Goal: Transaction & Acquisition: Purchase product/service

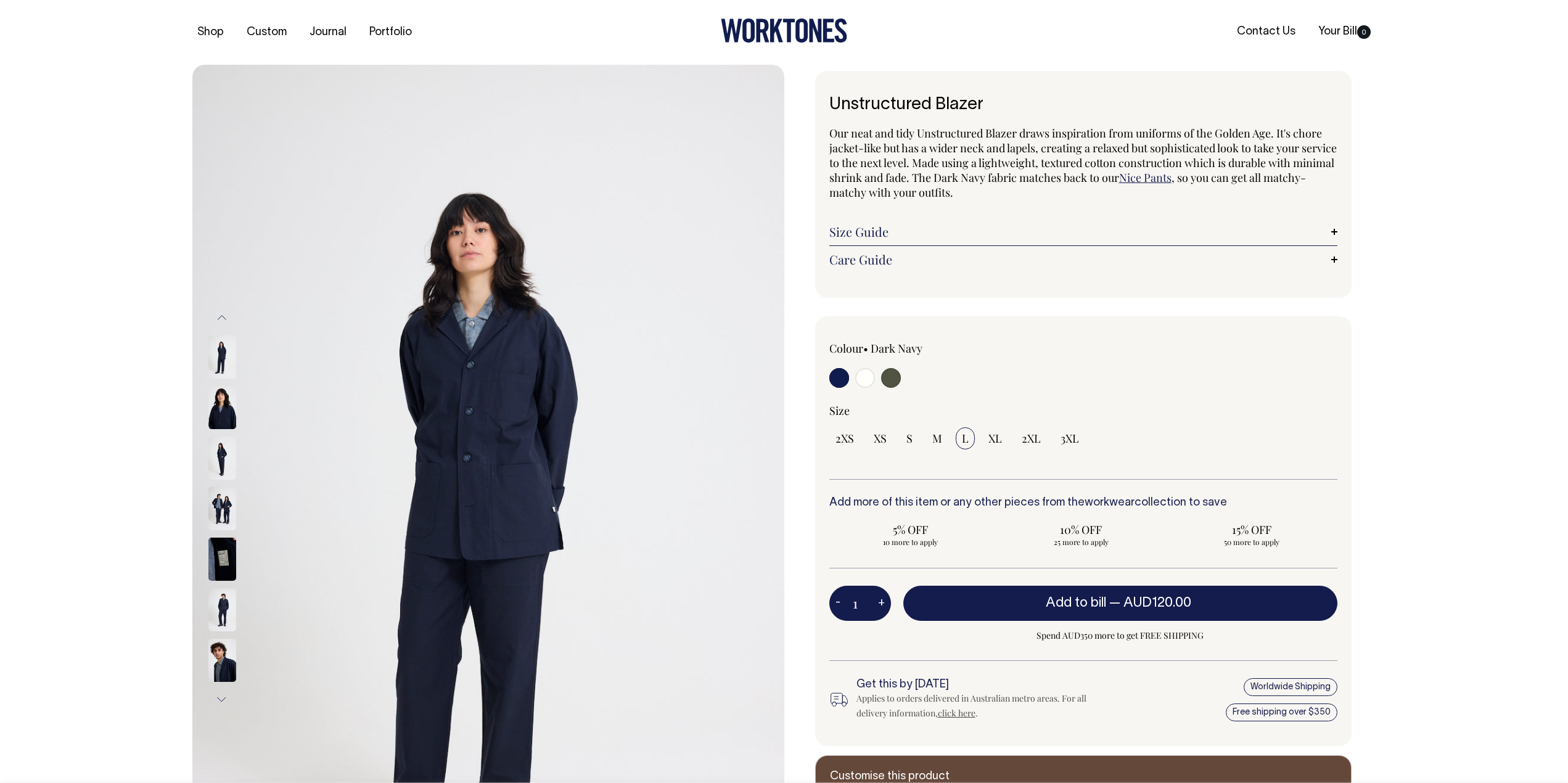
click at [864, 378] on input "radio" at bounding box center [865, 378] width 20 height 20
radio input "true"
select select "Off-White"
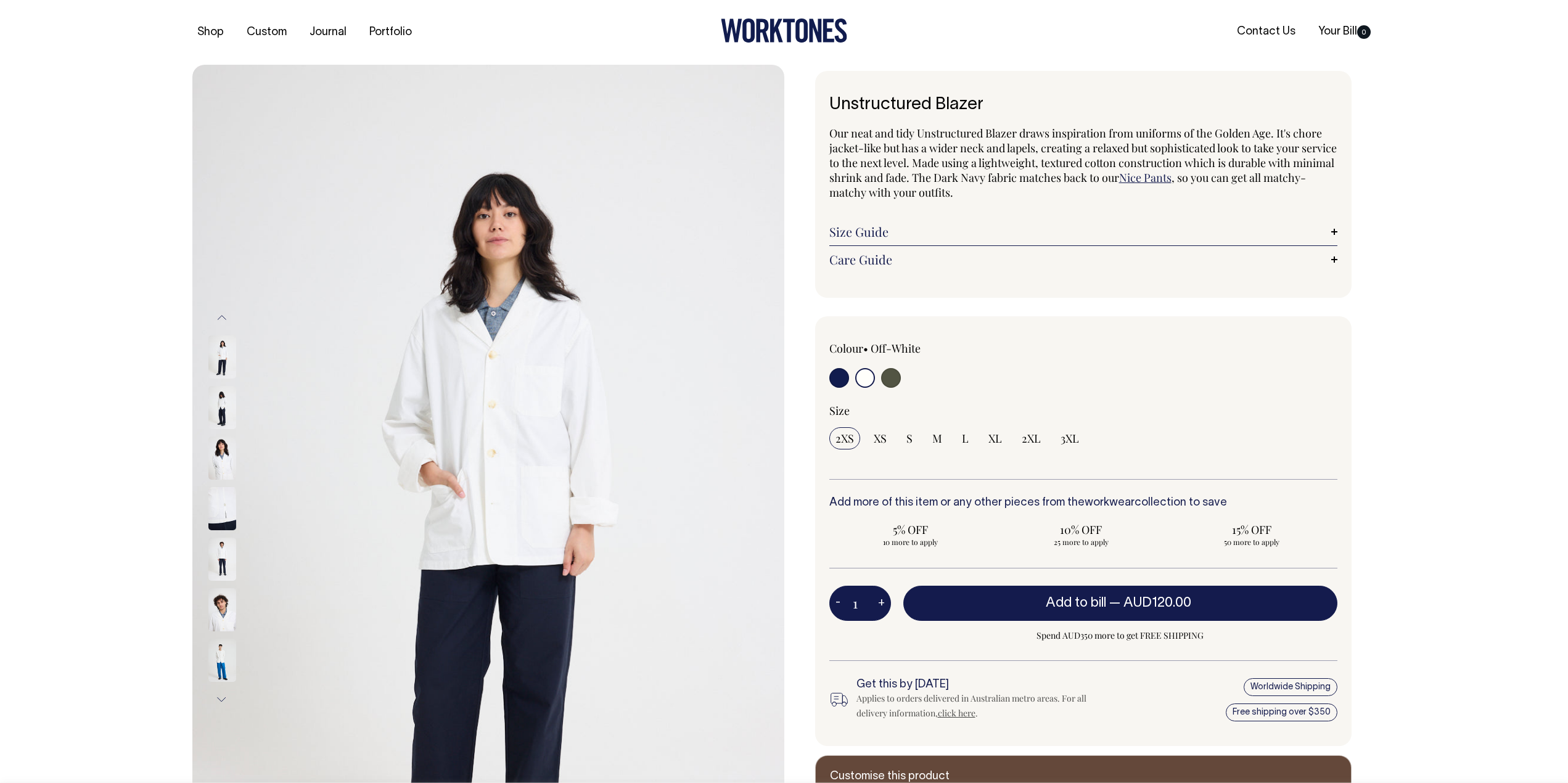
click at [884, 378] on input "radio" at bounding box center [892, 378] width 20 height 20
radio input "true"
select select "Olive"
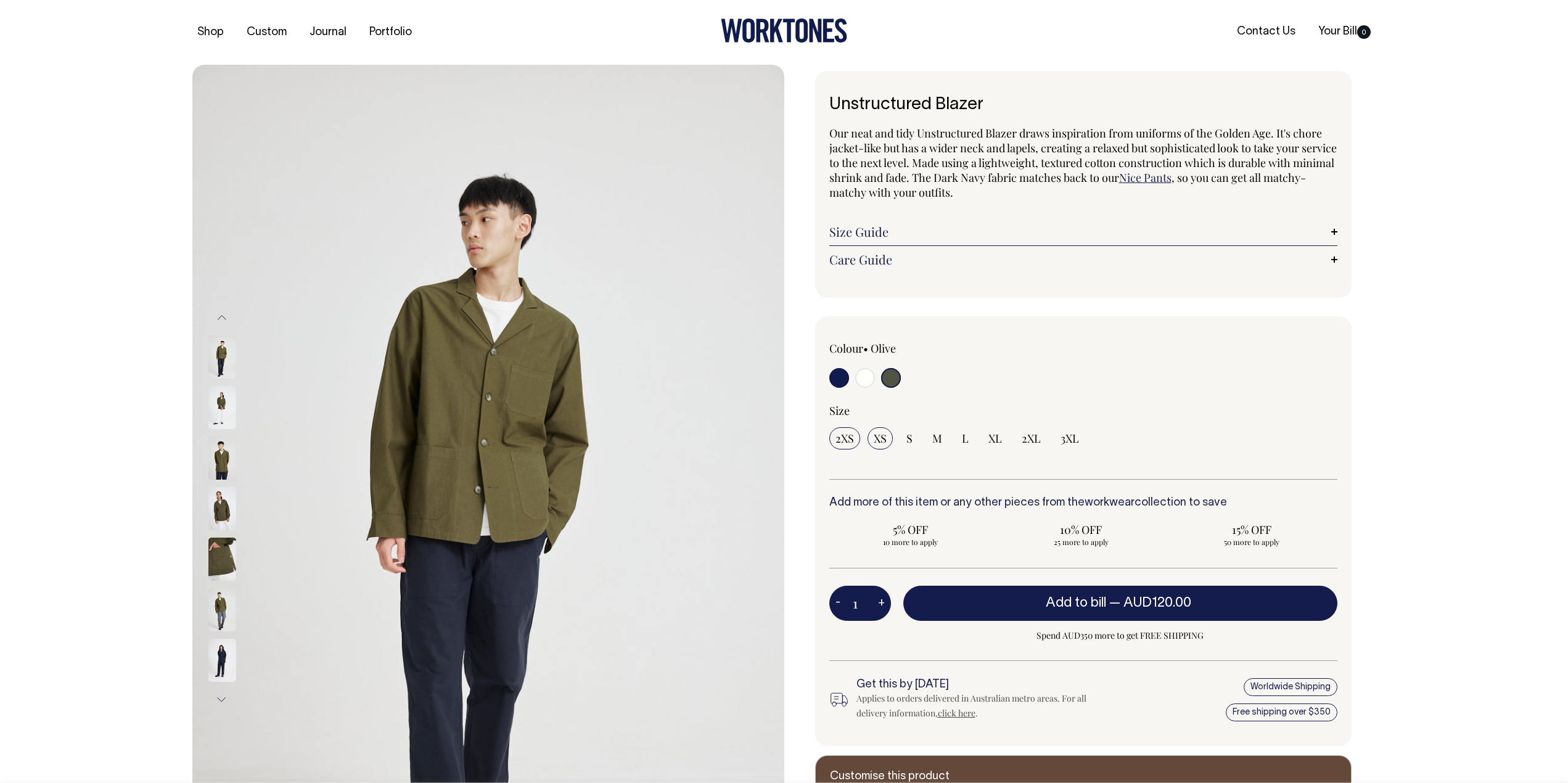
click at [882, 440] on span "XS" at bounding box center [880, 438] width 13 height 15
click at [882, 440] on input "XS" at bounding box center [881, 438] width 26 height 22
radio input "true"
select select "XS"
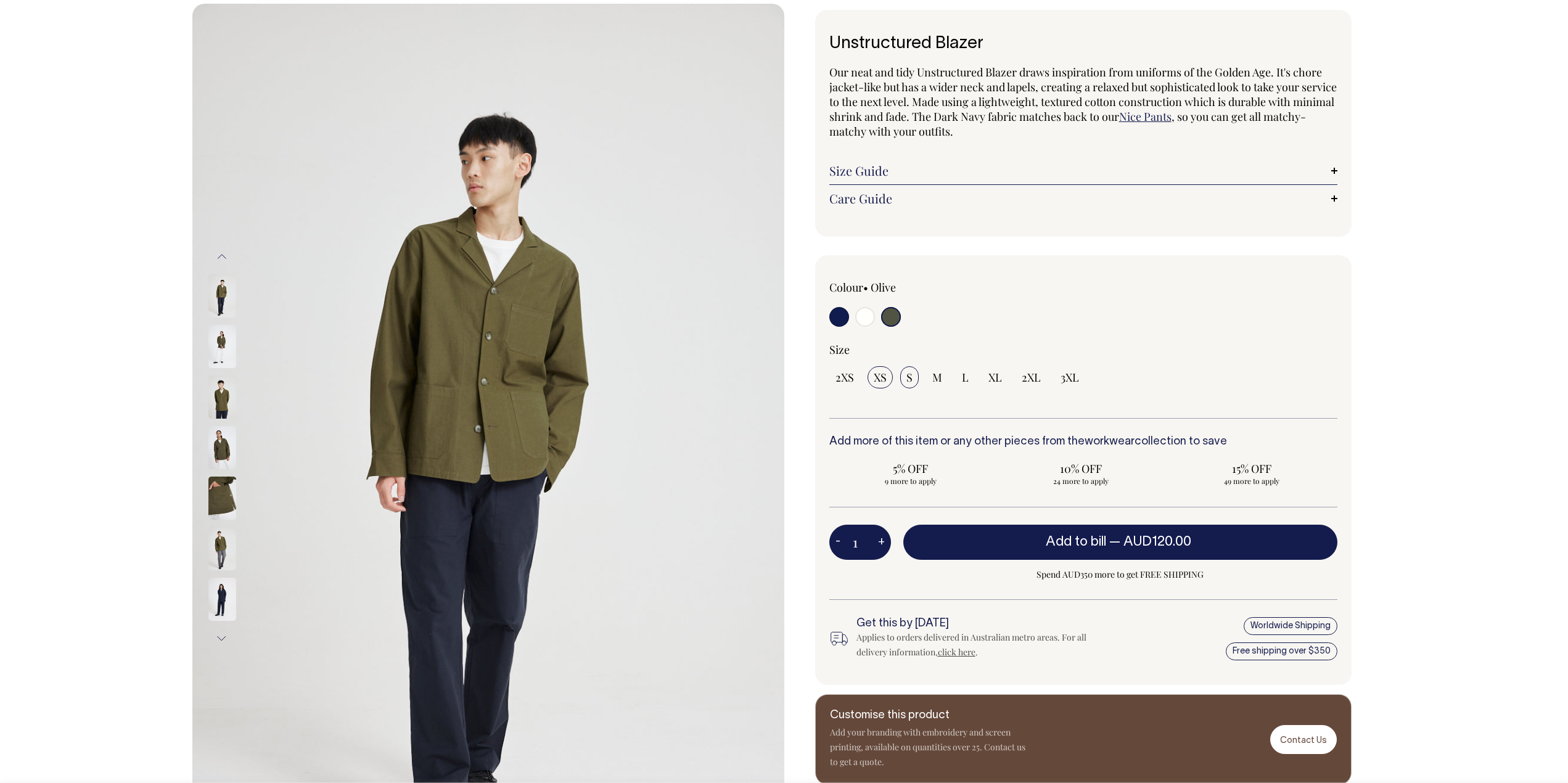
scroll to position [62, 0]
click at [224, 345] on img at bounding box center [222, 346] width 28 height 43
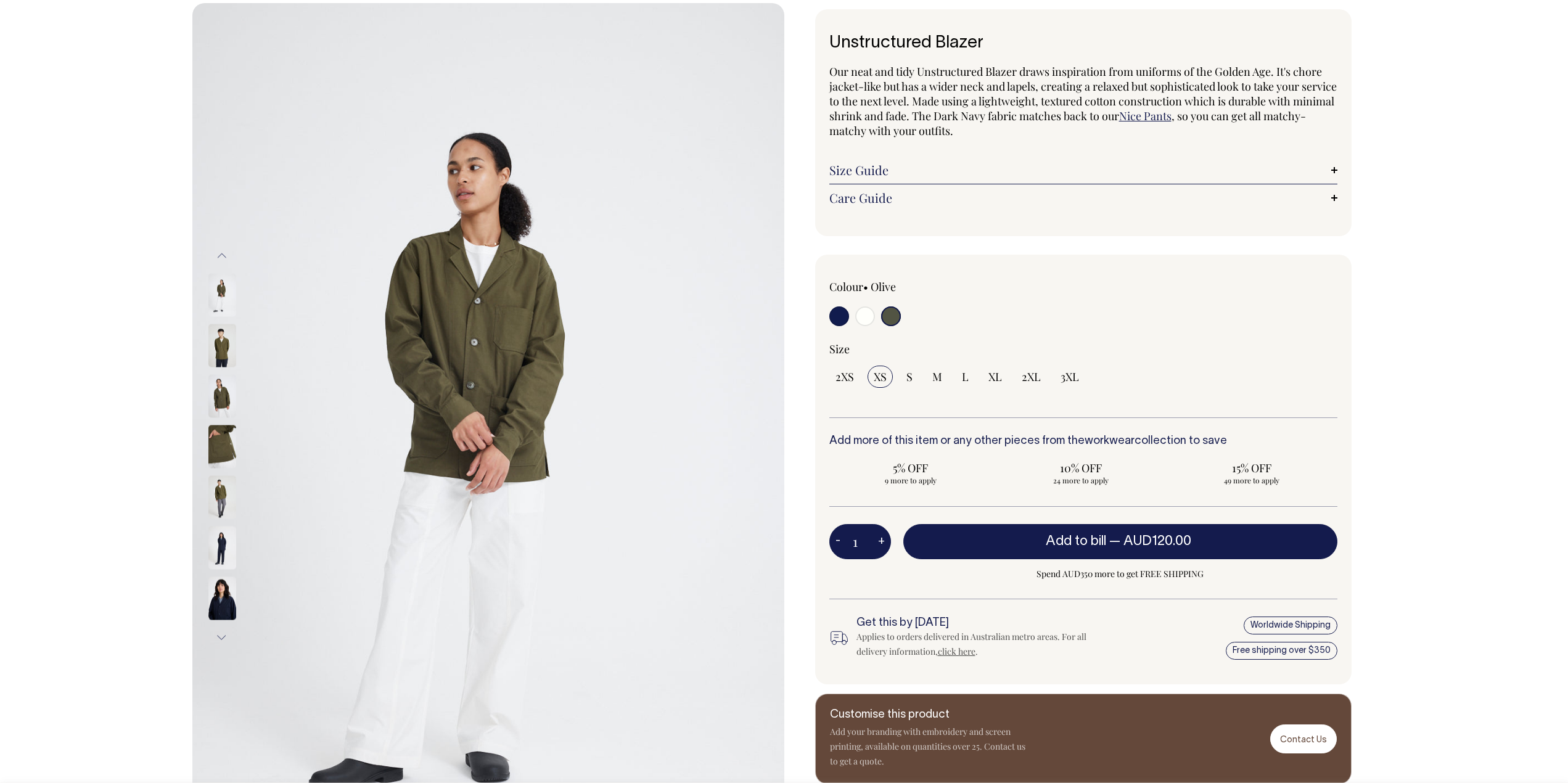
click at [225, 394] on img at bounding box center [222, 396] width 28 height 43
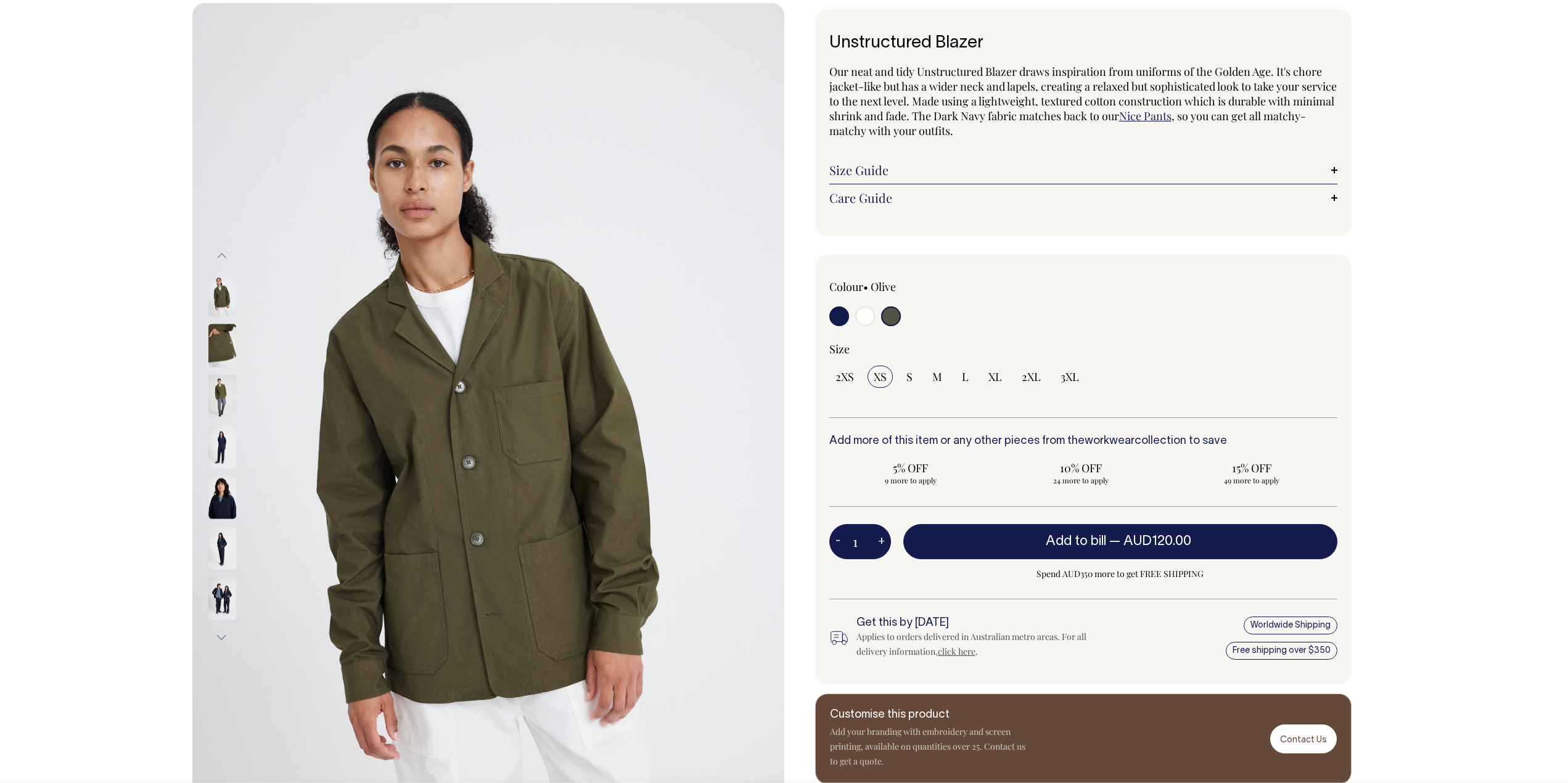
click at [226, 310] on img at bounding box center [222, 295] width 28 height 43
click at [221, 346] on img at bounding box center [222, 345] width 28 height 43
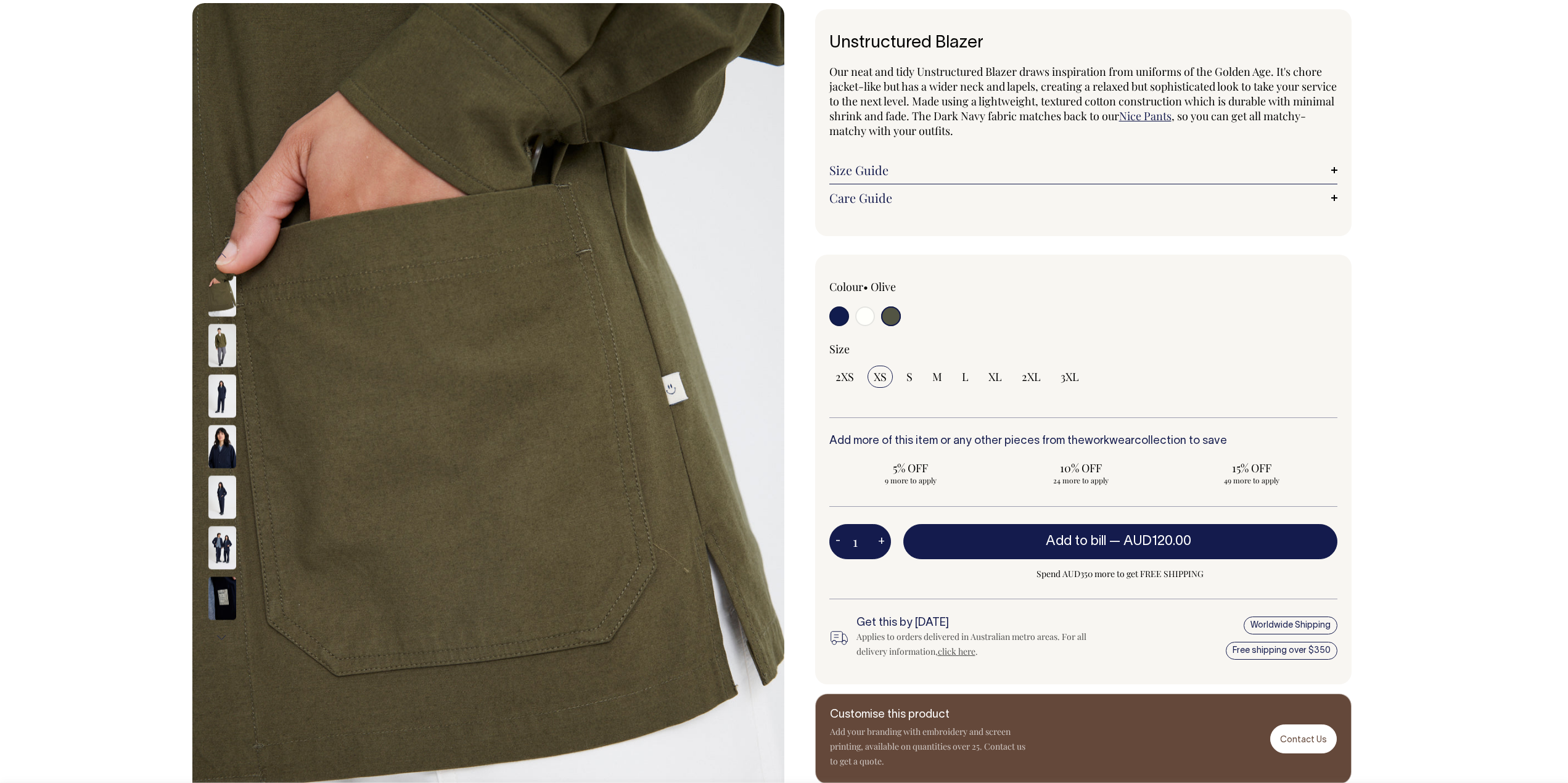
click at [227, 446] on img at bounding box center [222, 446] width 28 height 43
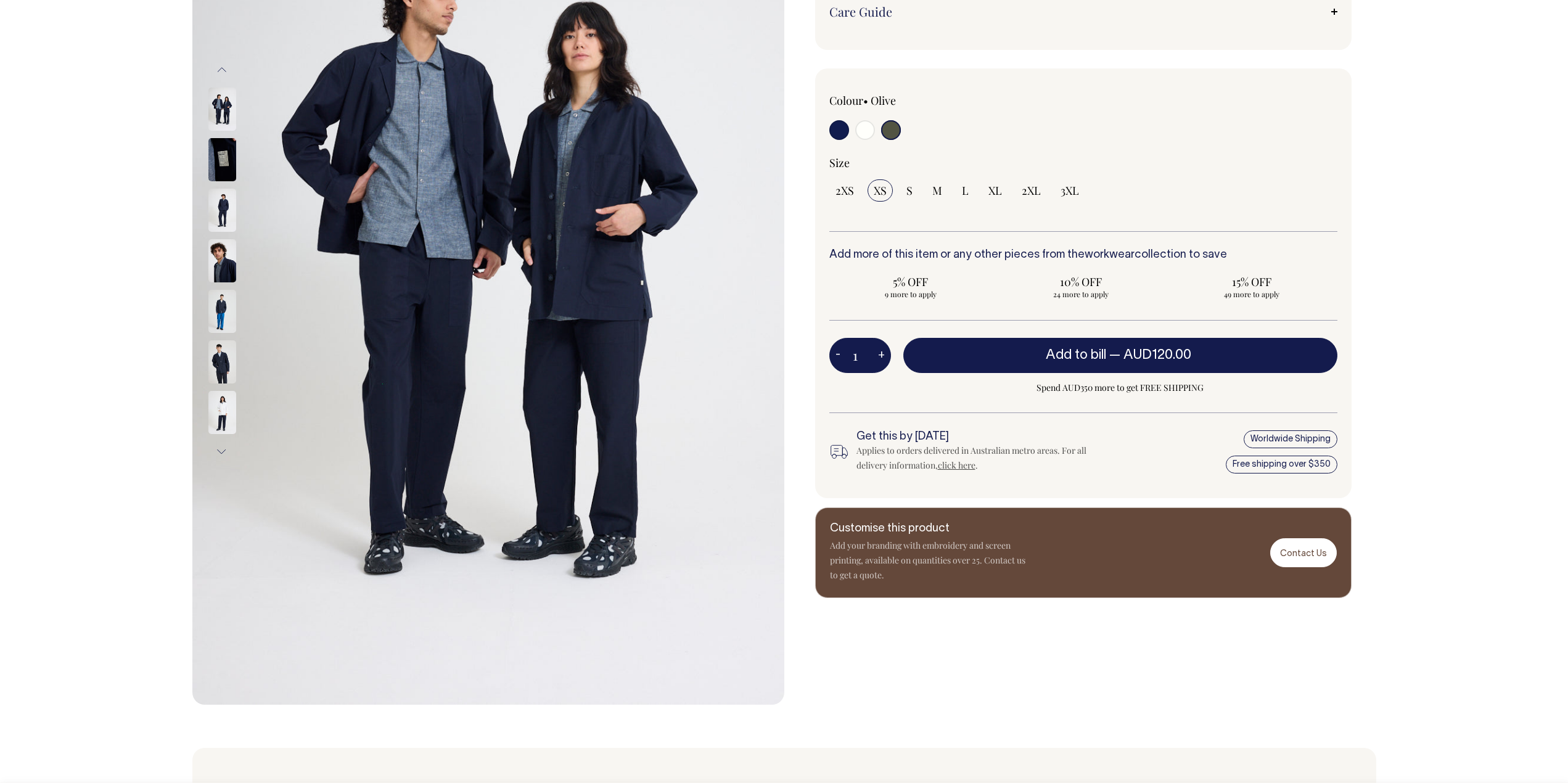
scroll to position [248, 0]
click at [219, 354] on img at bounding box center [222, 361] width 28 height 43
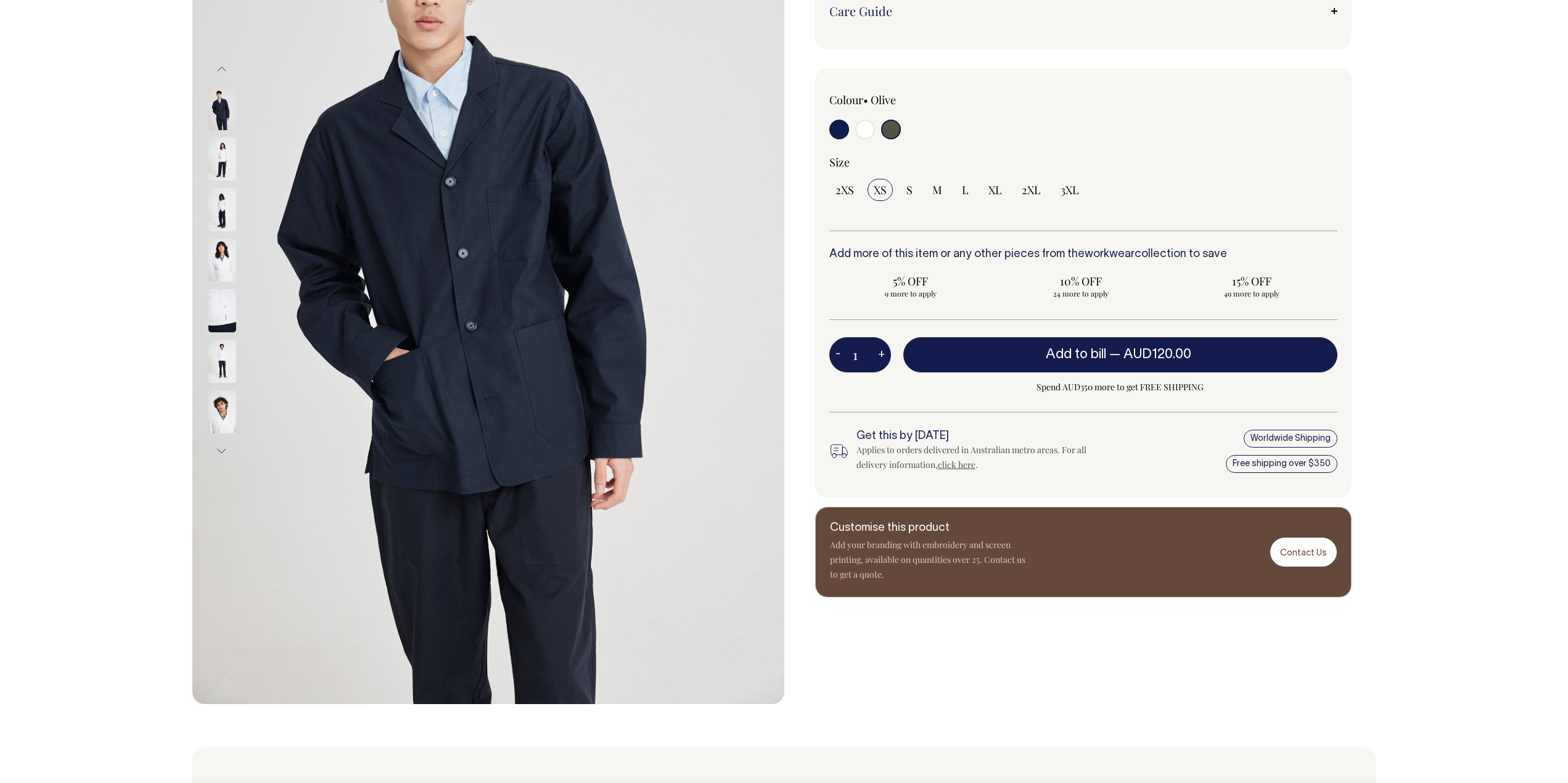
click at [224, 112] on img at bounding box center [222, 108] width 28 height 43
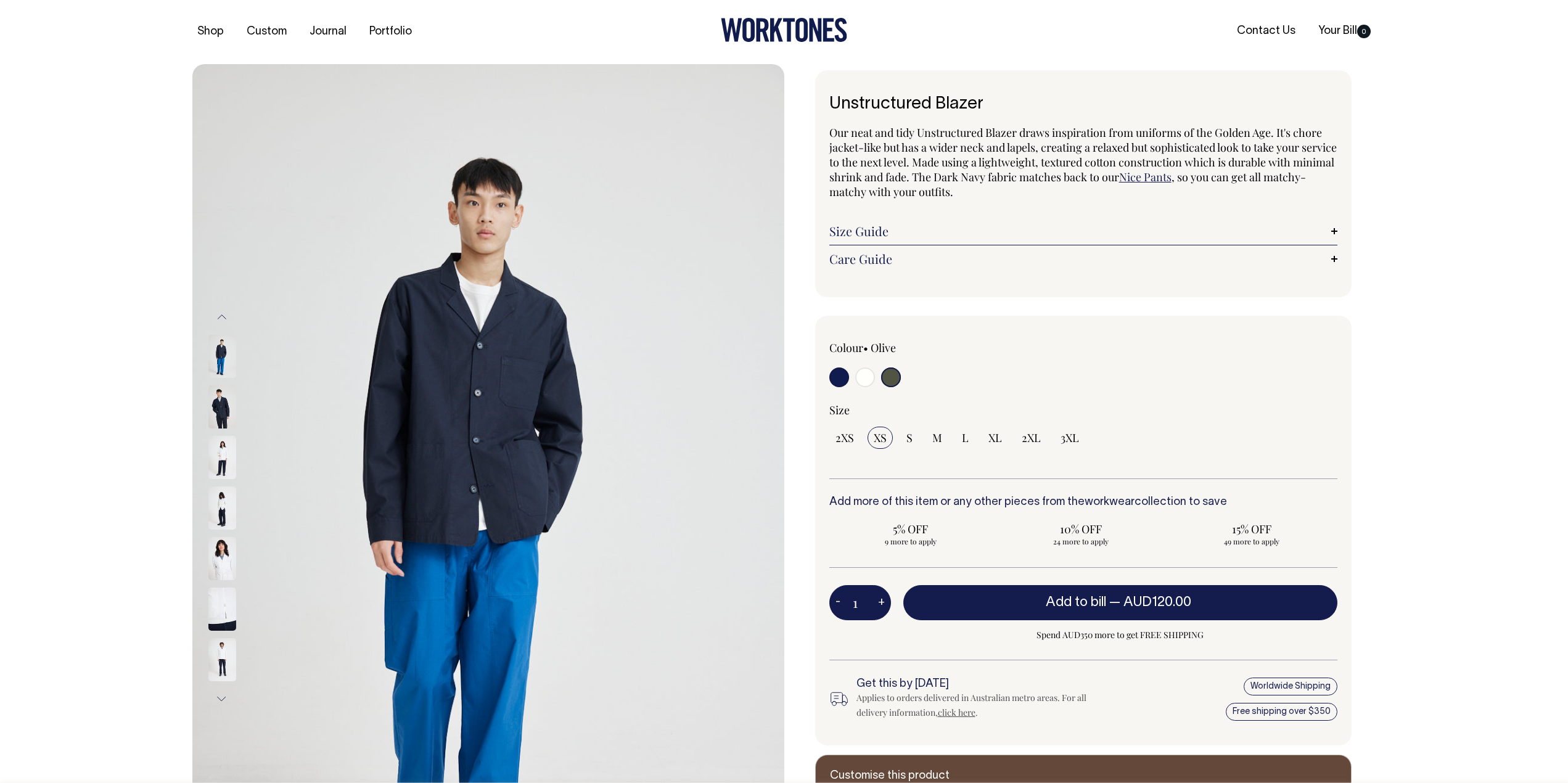
scroll to position [0, 0]
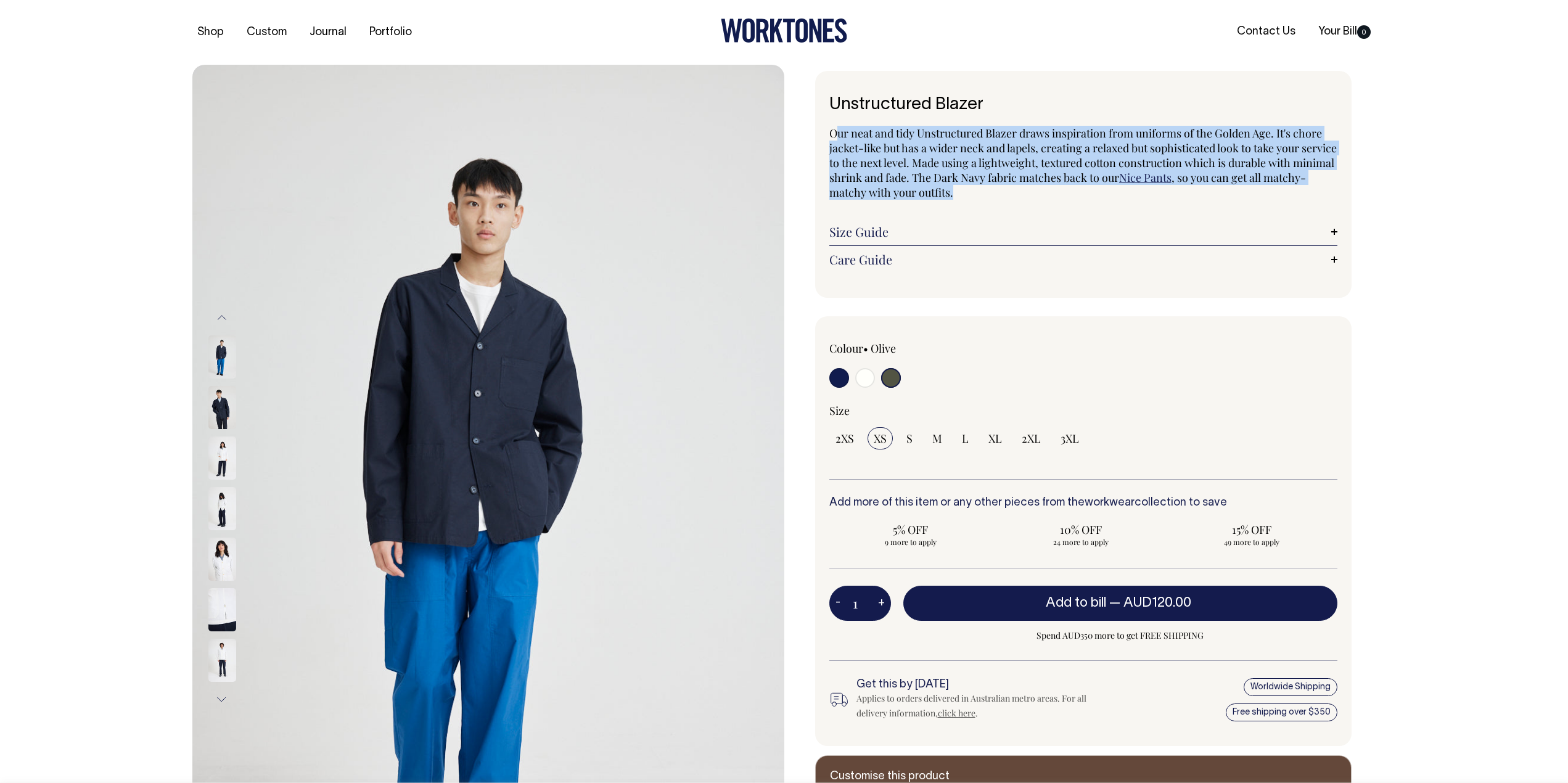
drag, startPoint x: 836, startPoint y: 136, endPoint x: 1328, endPoint y: 191, distance: 495.1
click at [1328, 191] on p "Our neat and tidy Unstructured Blazer draws inspiration from uniforms of the Go…" at bounding box center [1084, 163] width 508 height 74
click at [864, 233] on link "Size Guide" at bounding box center [1084, 231] width 508 height 15
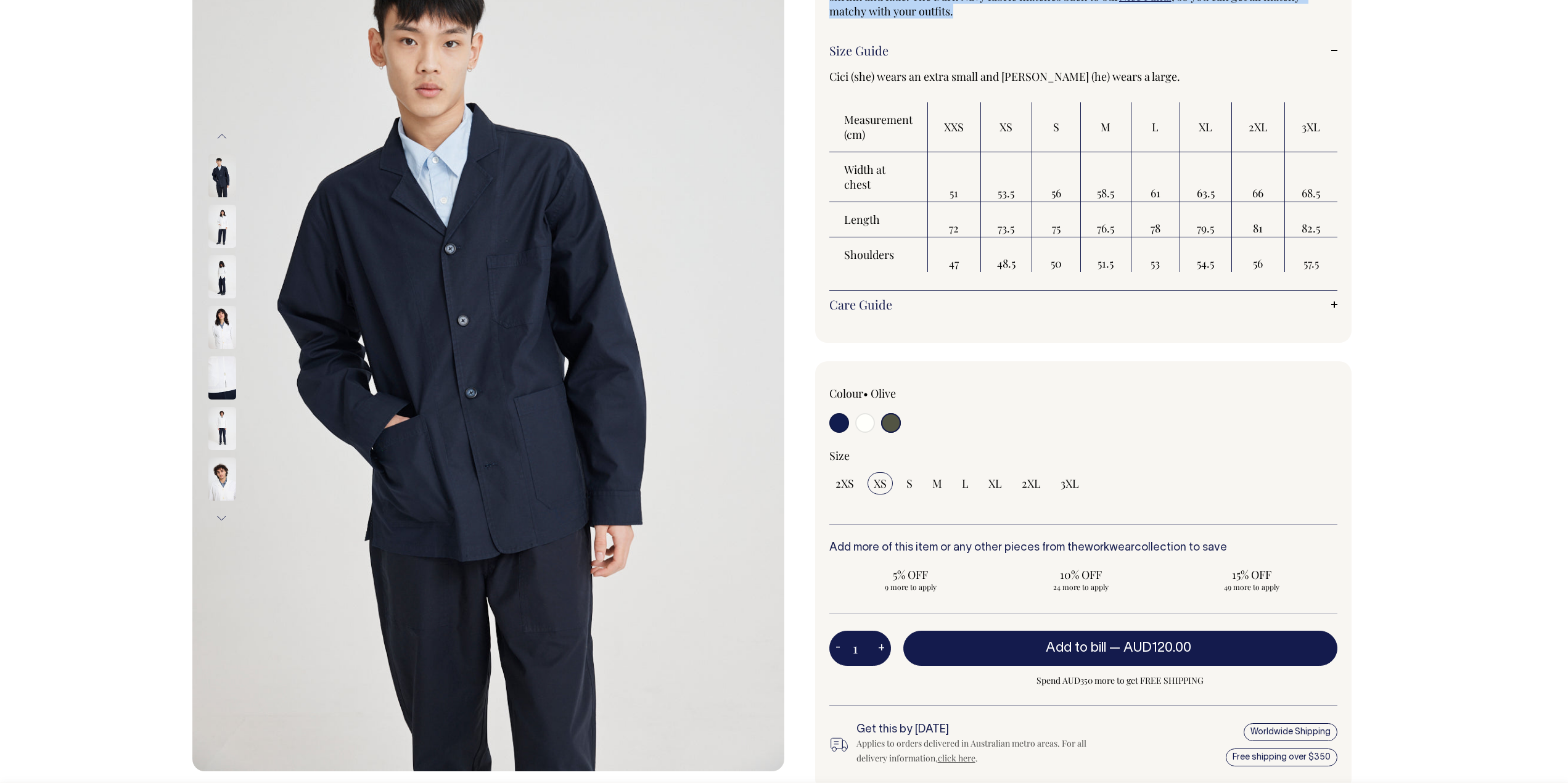
scroll to position [181, 0]
click at [837, 426] on input "radio" at bounding box center [840, 424] width 20 height 20
radio input "true"
select select "Dark Navy"
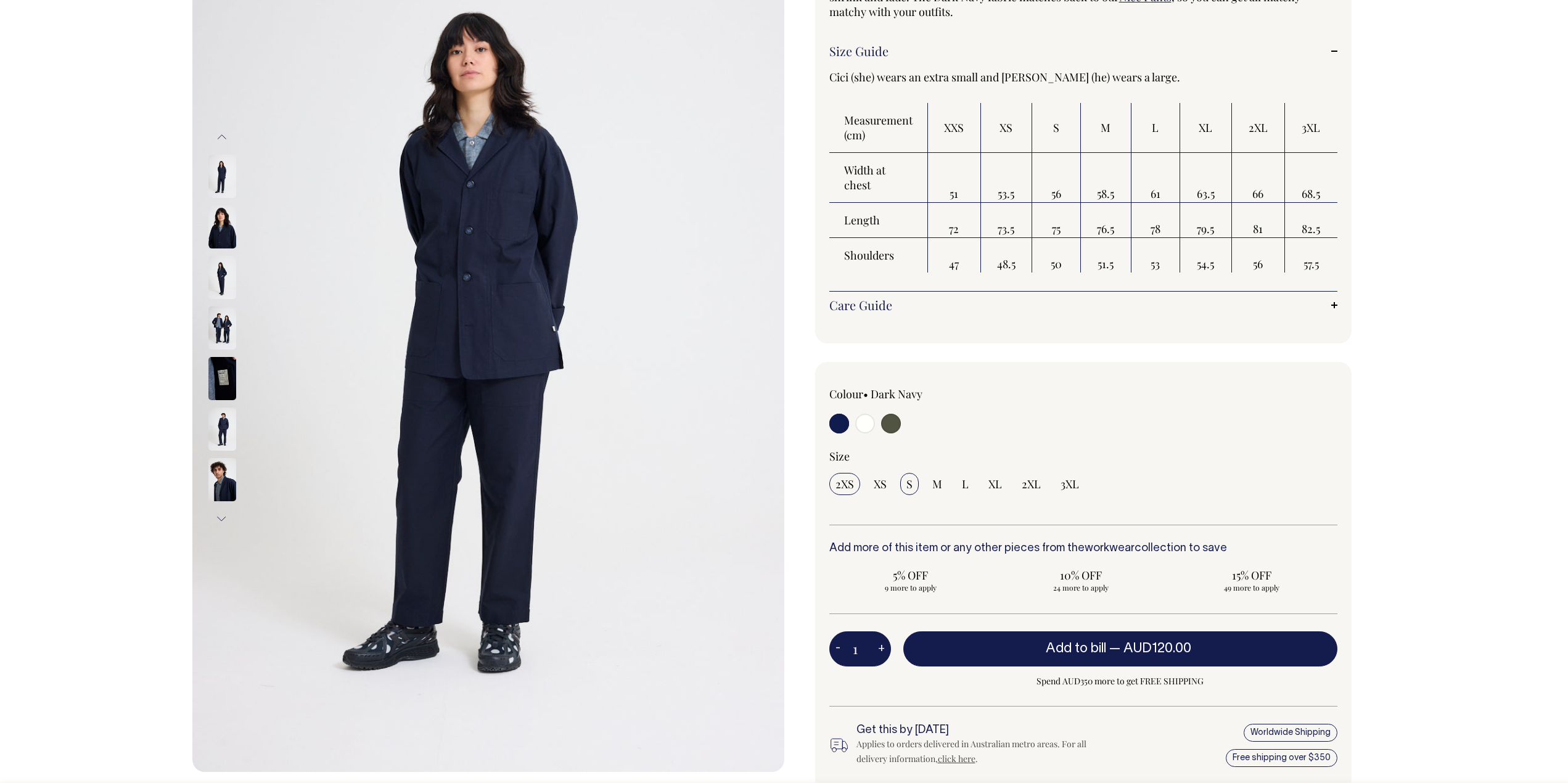
click at [909, 482] on span "S" at bounding box center [909, 483] width 6 height 15
click at [909, 482] on input "S" at bounding box center [909, 483] width 19 height 22
radio input "true"
select select "S"
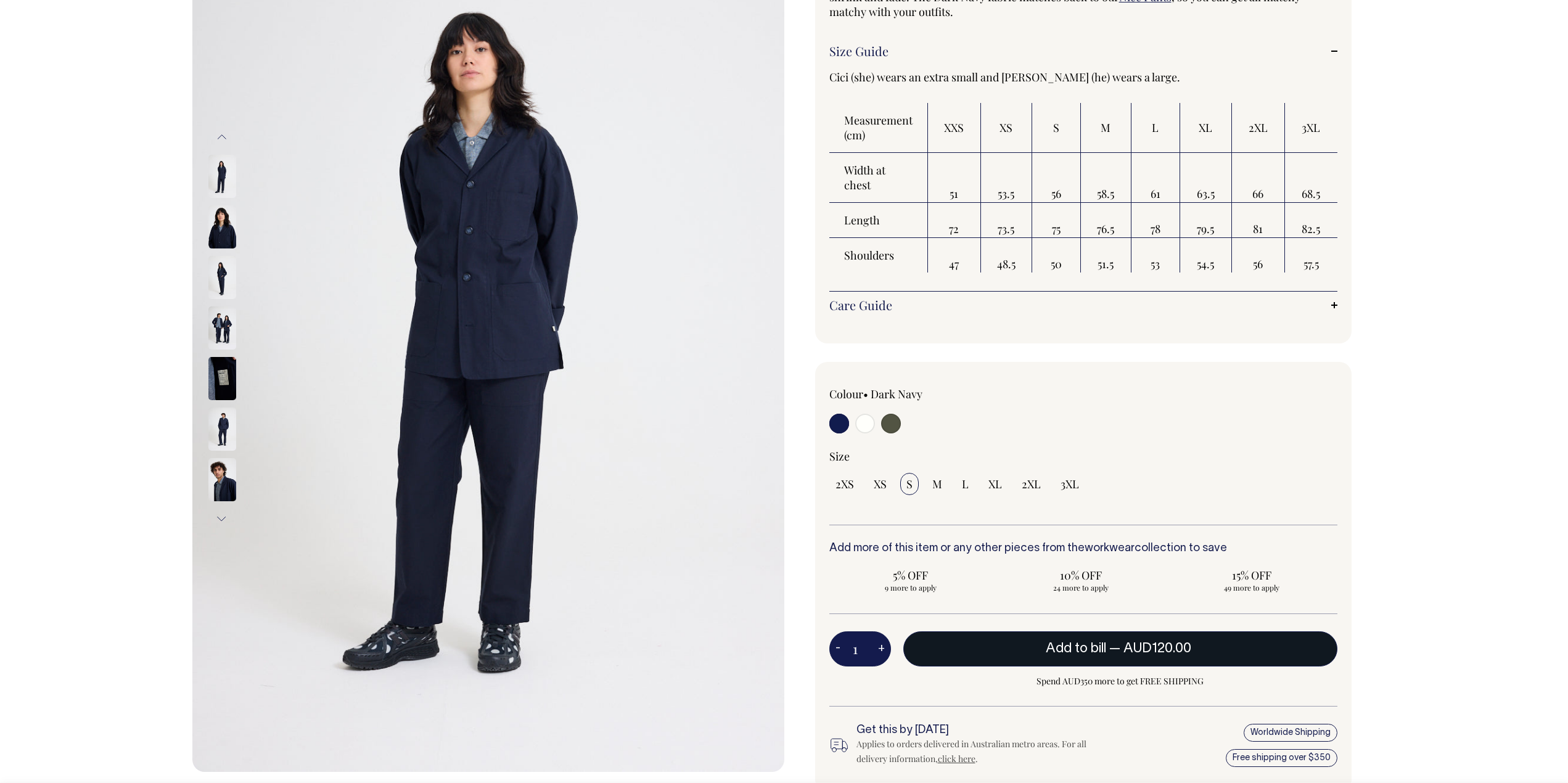
click at [952, 639] on button "Add to bill — AUD120.00" at bounding box center [1121, 648] width 434 height 34
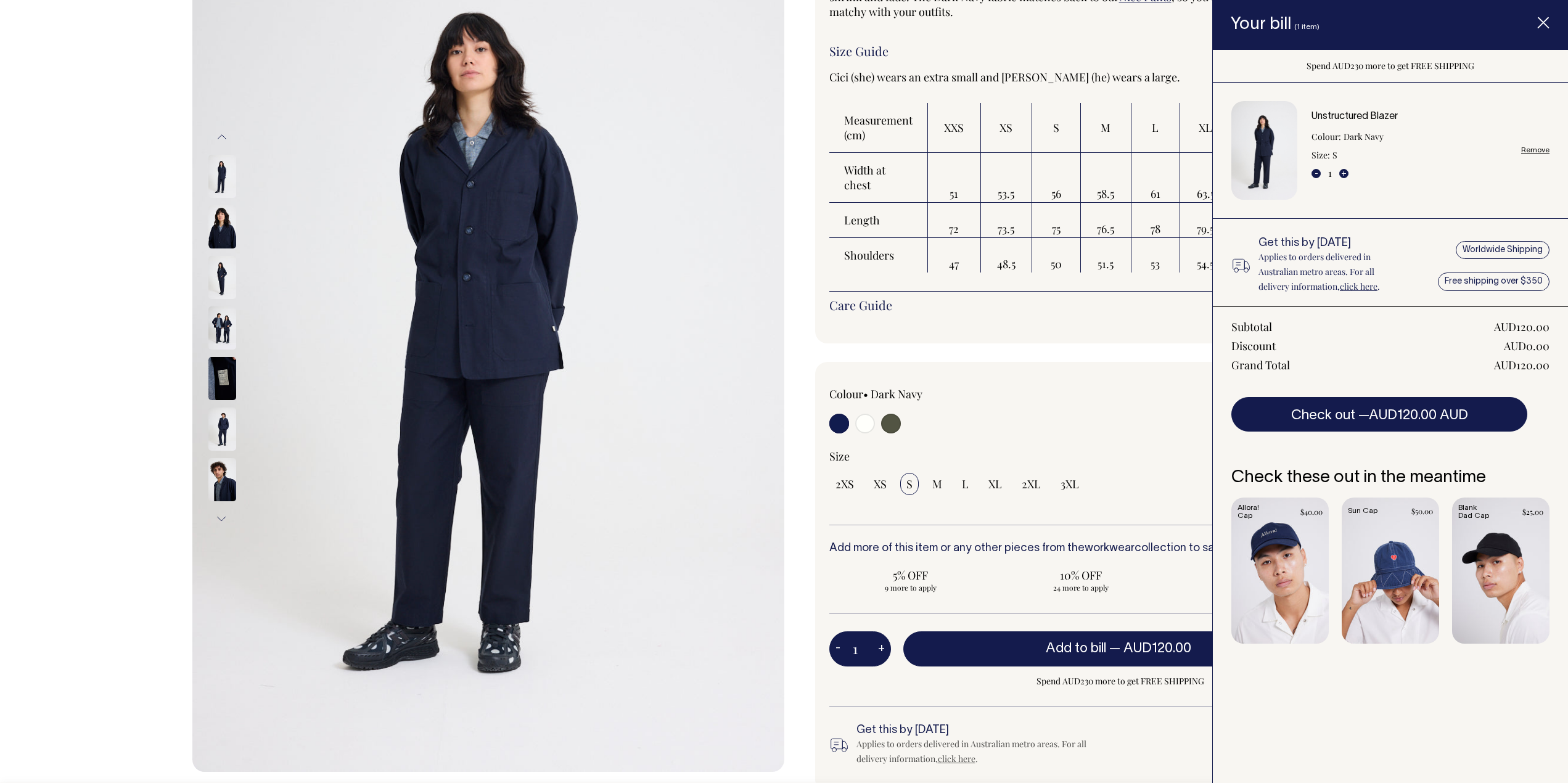
click at [868, 421] on input "radio" at bounding box center [865, 424] width 20 height 20
radio input "true"
select select "Off-White"
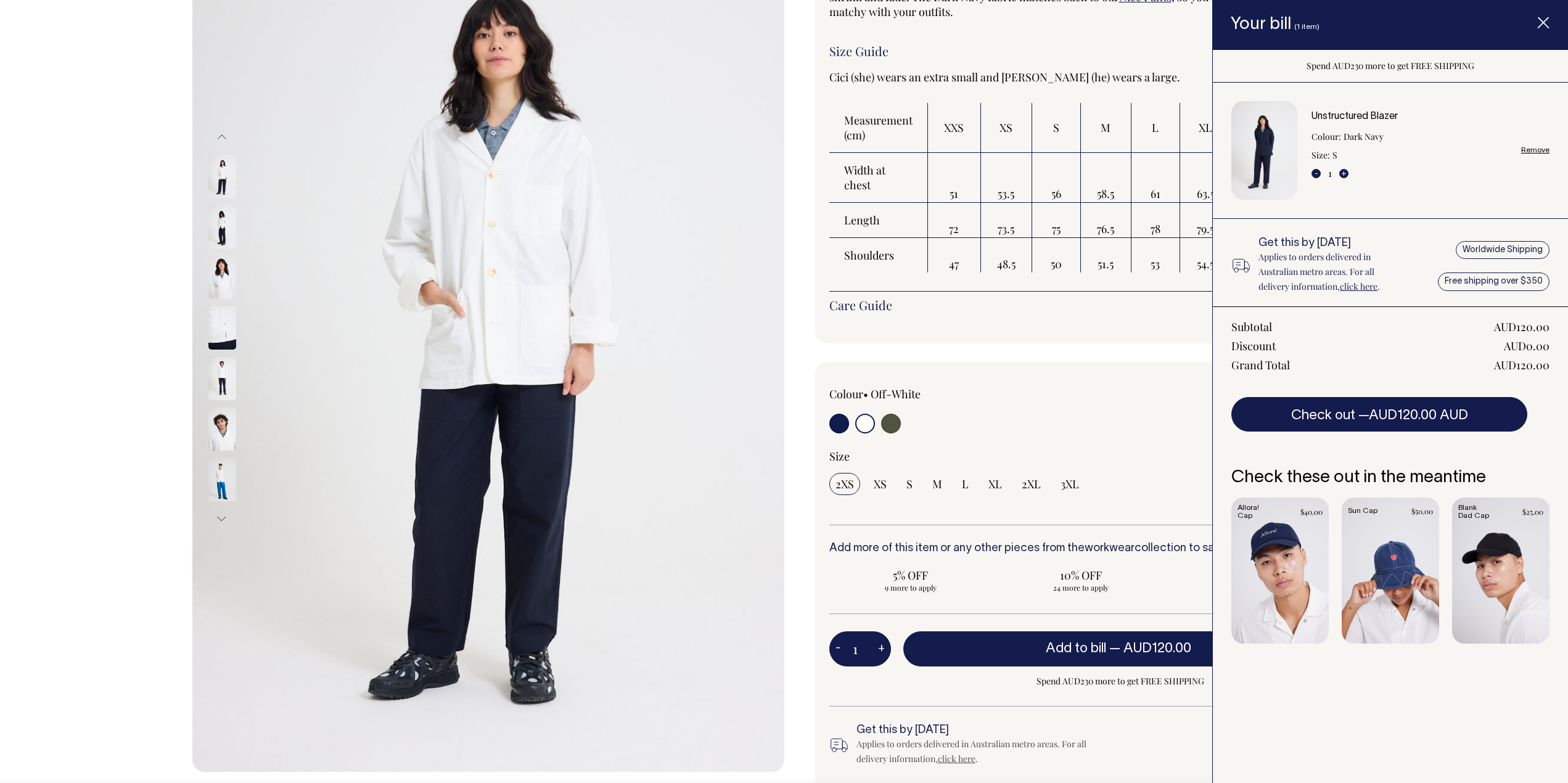
click at [232, 419] on img at bounding box center [222, 429] width 28 height 43
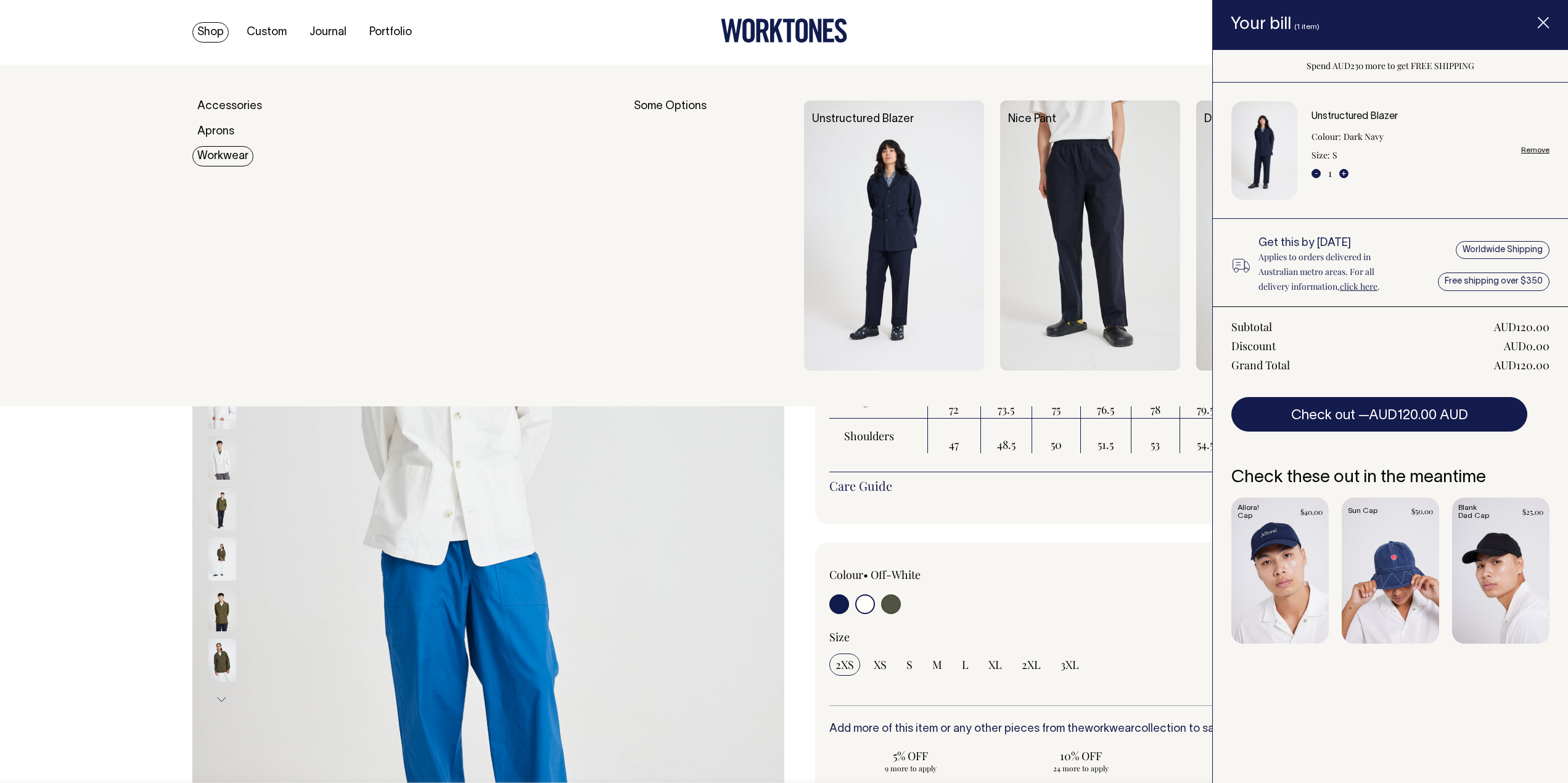
click at [226, 152] on link "Workwear" at bounding box center [223, 156] width 61 height 21
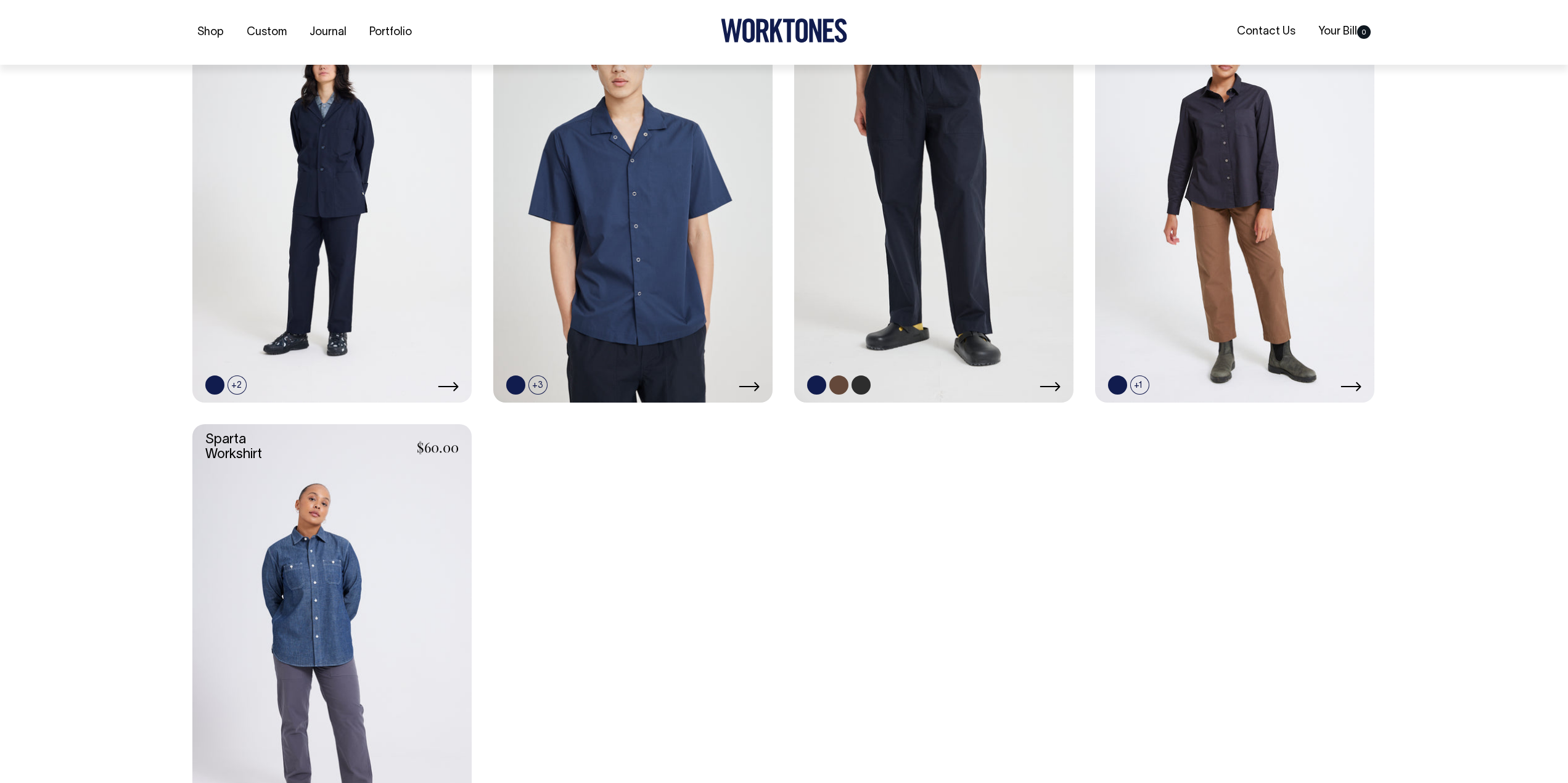
scroll to position [429, 0]
click at [901, 244] on link at bounding box center [934, 193] width 279 height 419
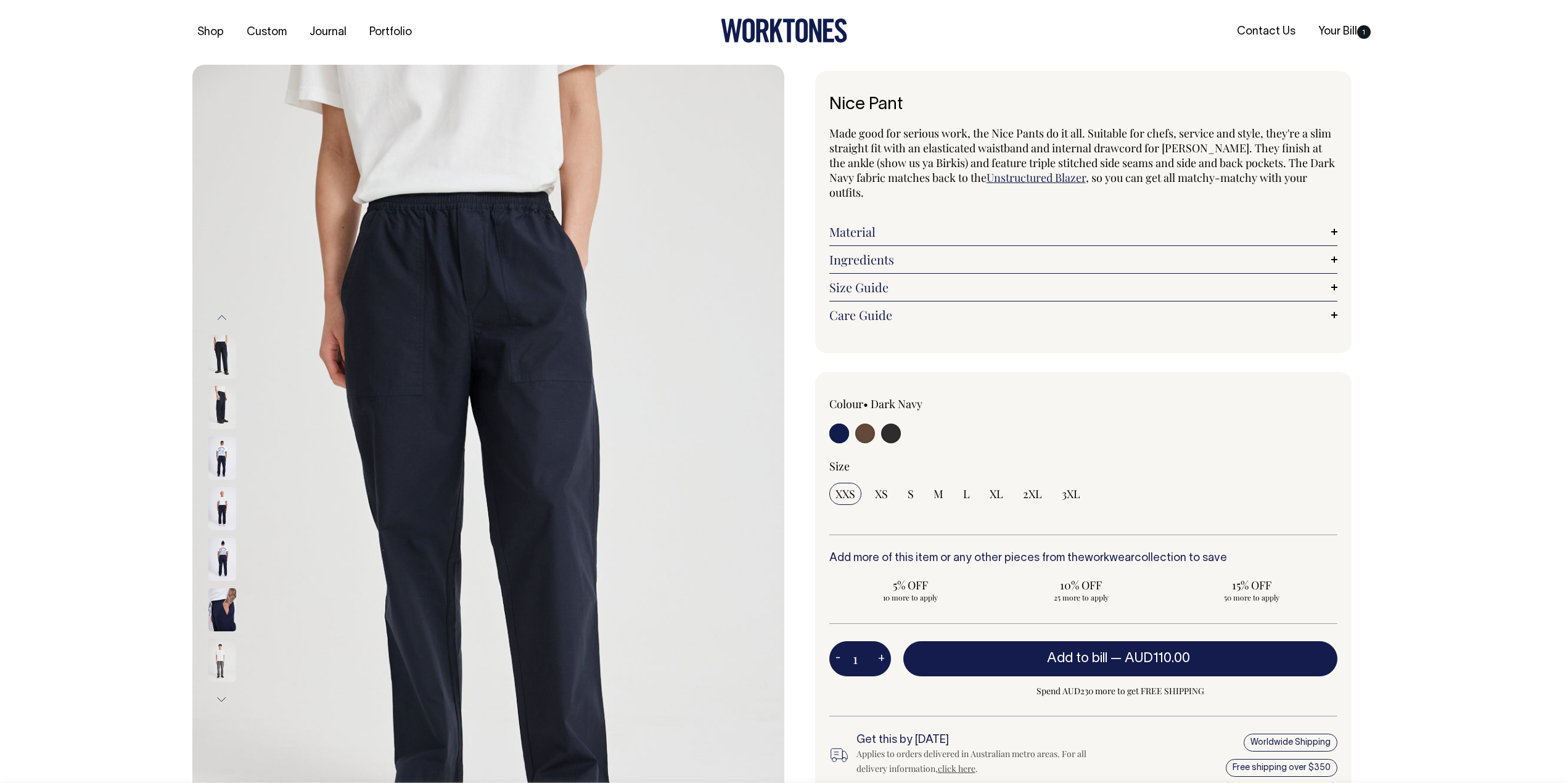
click at [891, 438] on input "radio" at bounding box center [892, 433] width 20 height 20
radio input "true"
select select "Charcoal"
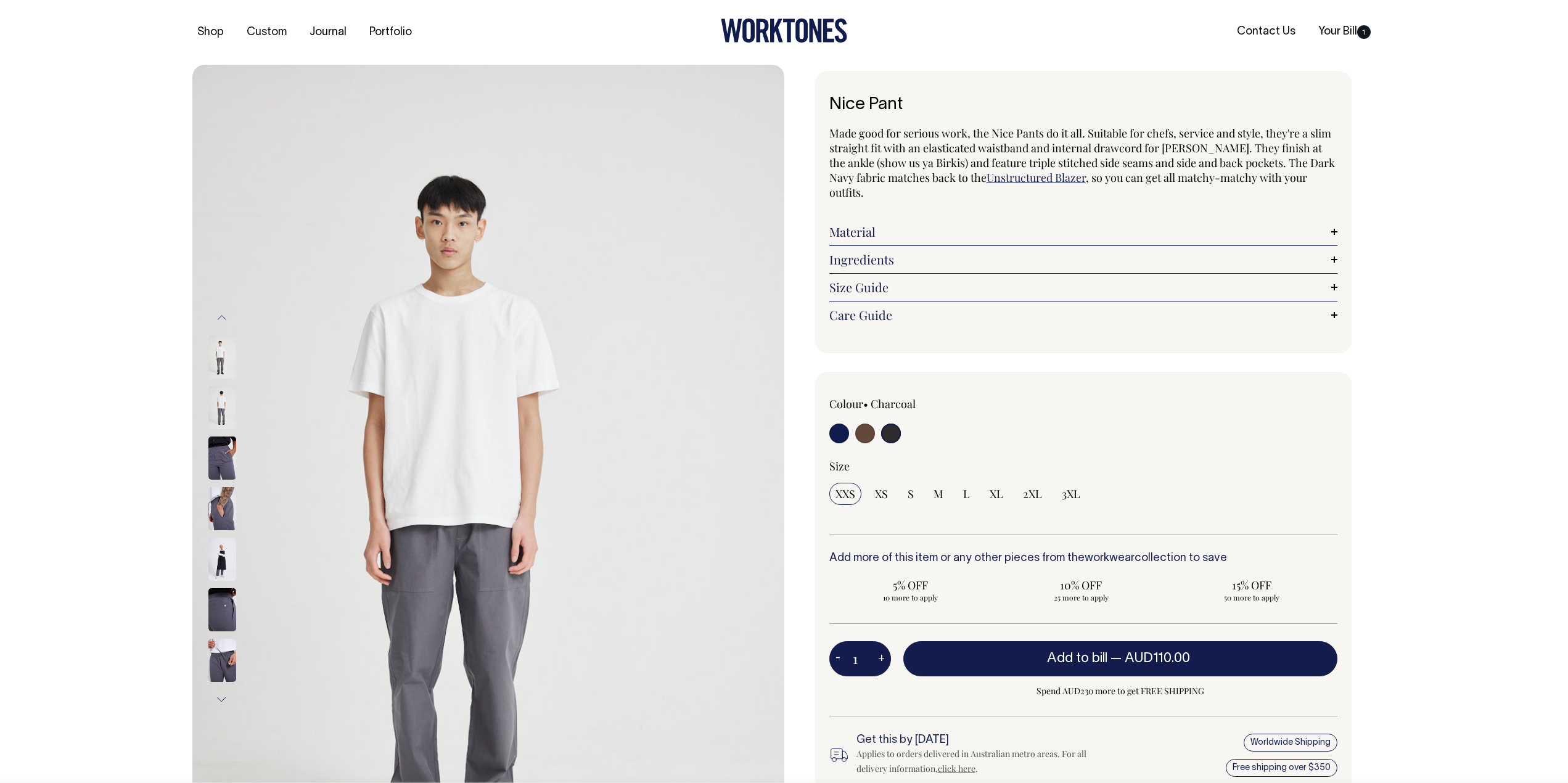
click at [867, 437] on input "radio" at bounding box center [865, 433] width 20 height 20
radio input "true"
radio input "false"
radio input "true"
select select "Chocolate"
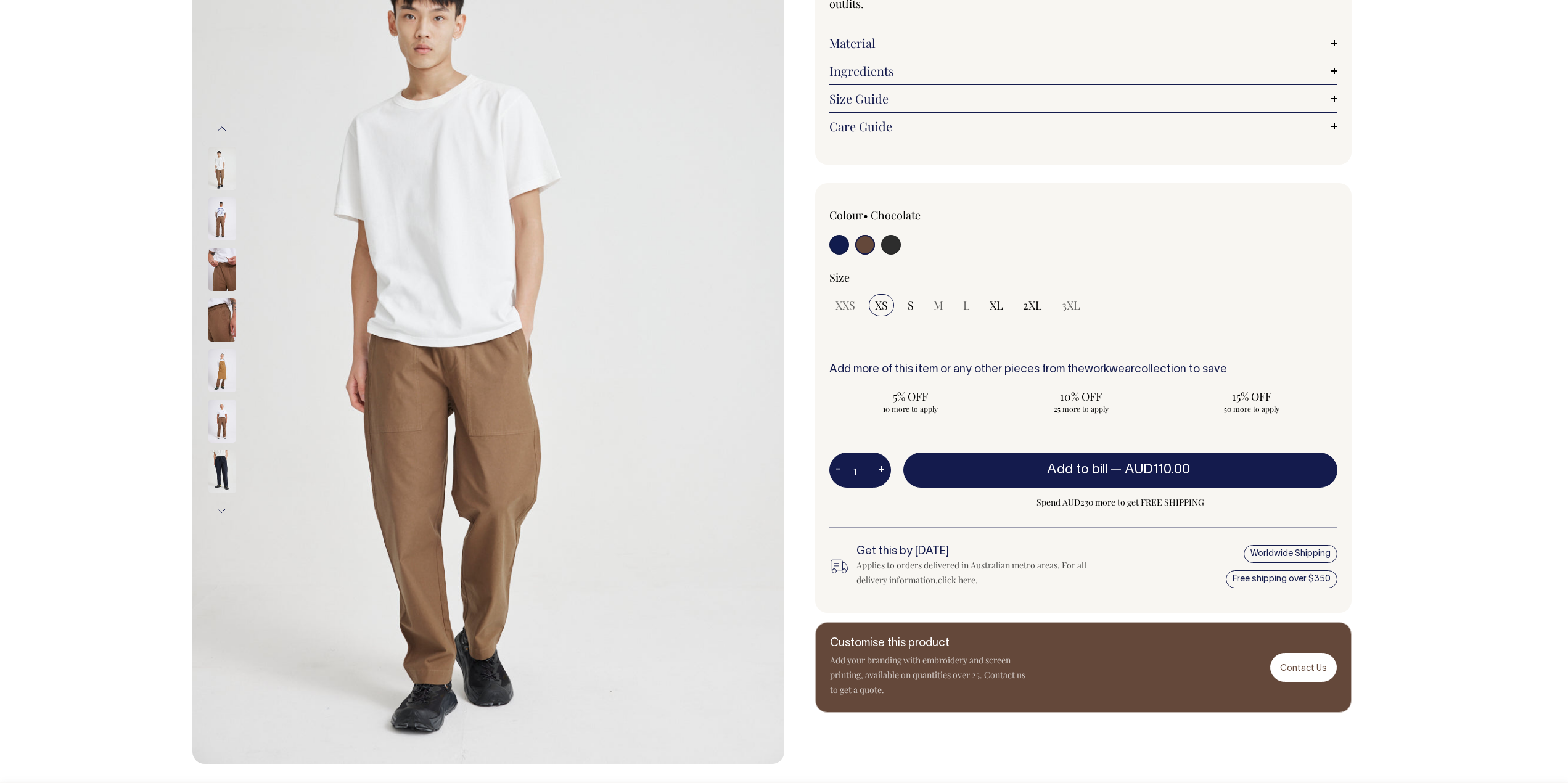
scroll to position [188, 0]
click at [845, 246] on input "radio" at bounding box center [840, 246] width 20 height 20
radio input "true"
select select "Dark Navy"
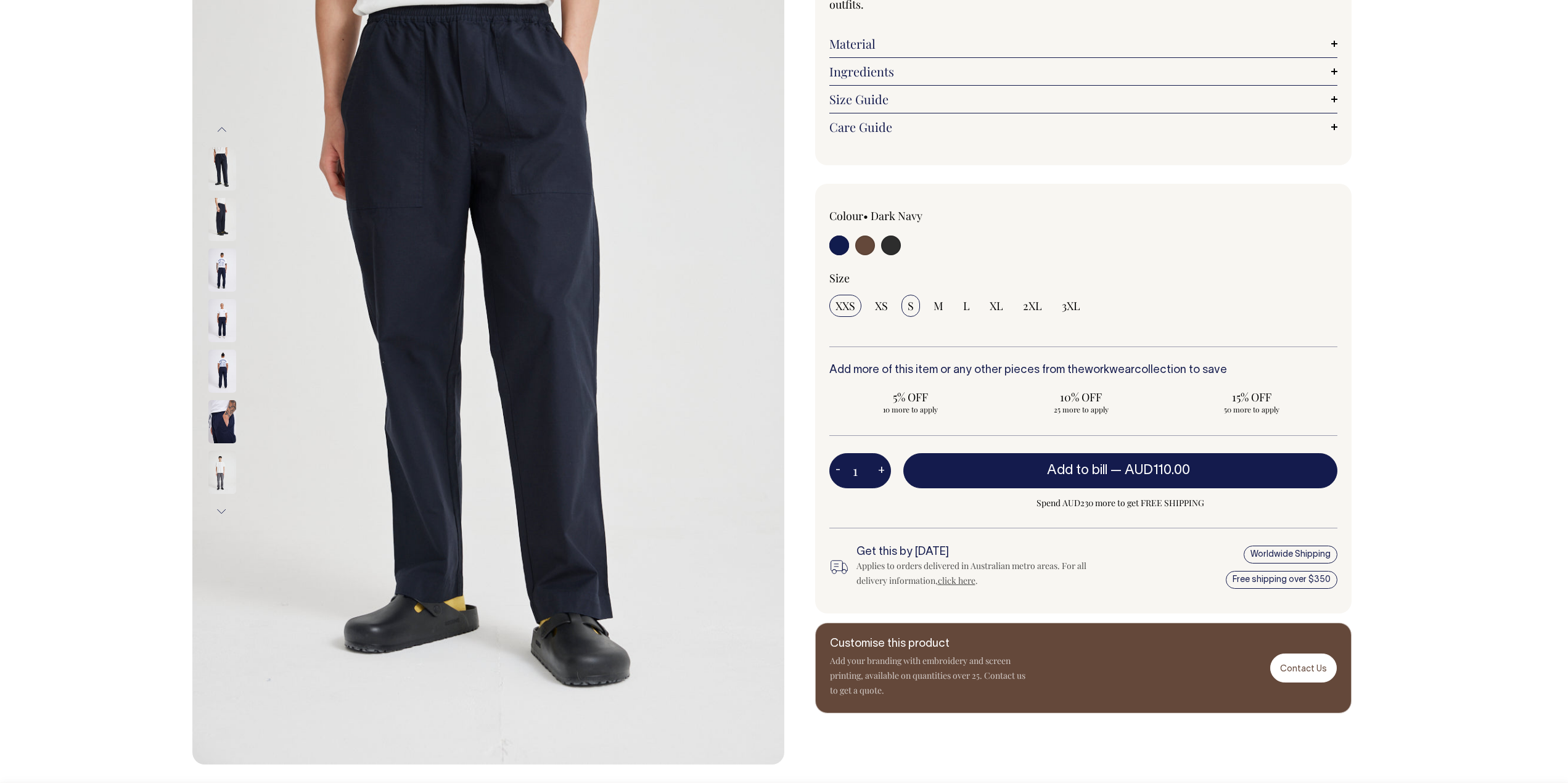
click at [910, 309] on span "S" at bounding box center [911, 305] width 6 height 15
click at [910, 309] on input "S" at bounding box center [911, 305] width 19 height 22
radio input "true"
select select "S"
click at [858, 98] on link "Size Guide" at bounding box center [1084, 99] width 508 height 15
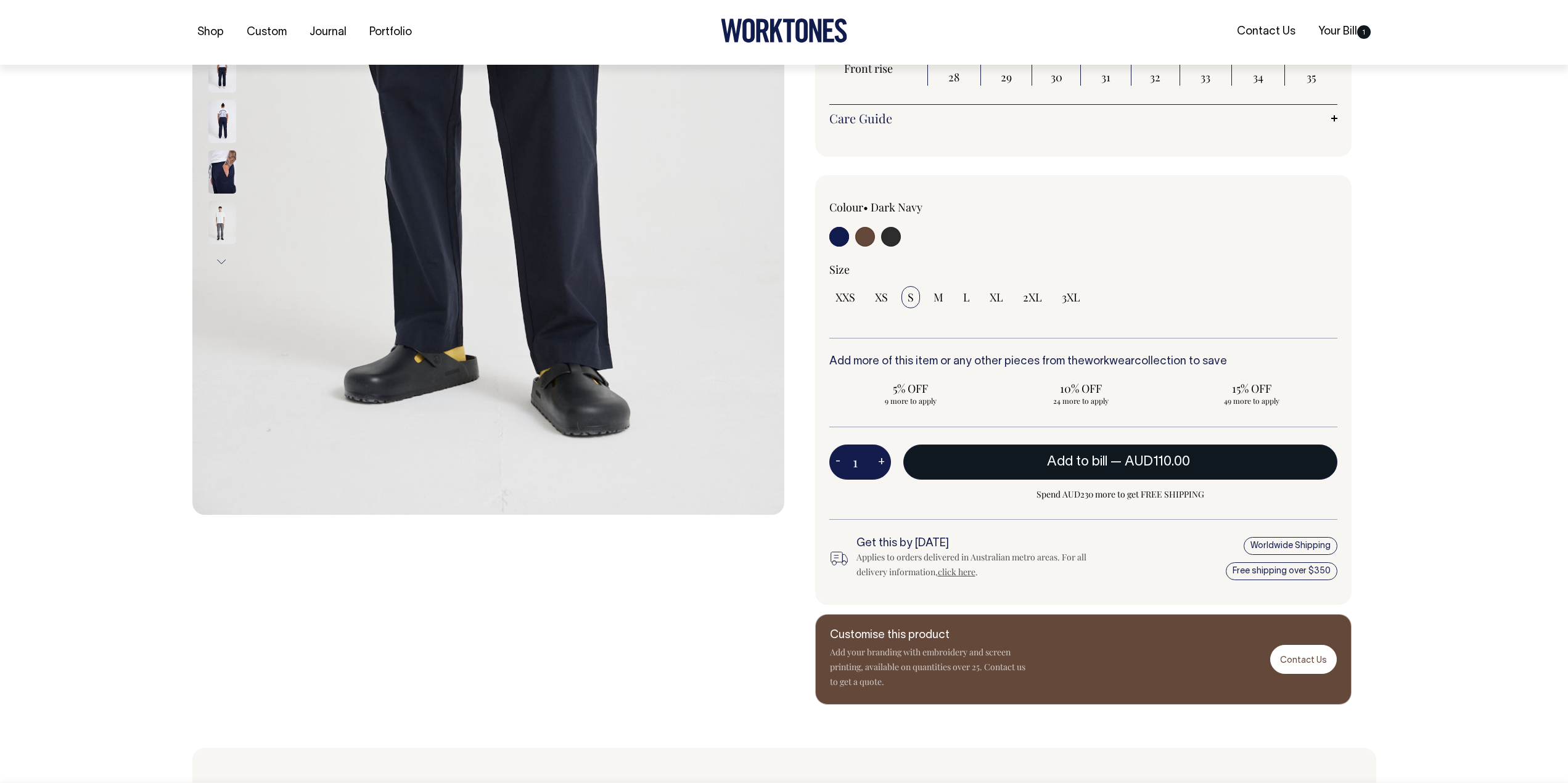
scroll to position [438, 0]
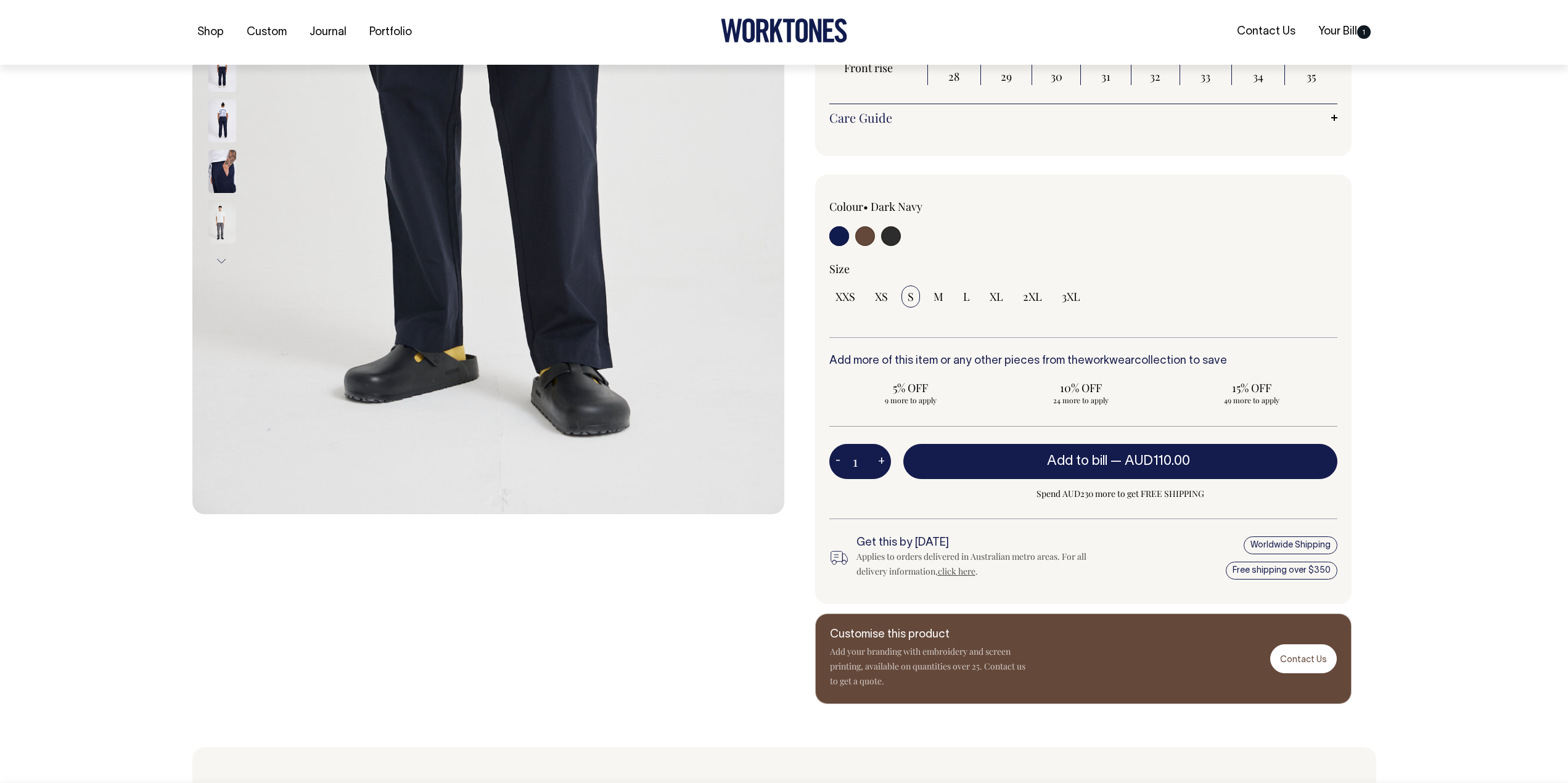
click at [892, 238] on input "radio" at bounding box center [892, 236] width 20 height 20
radio input "true"
select select "Charcoal"
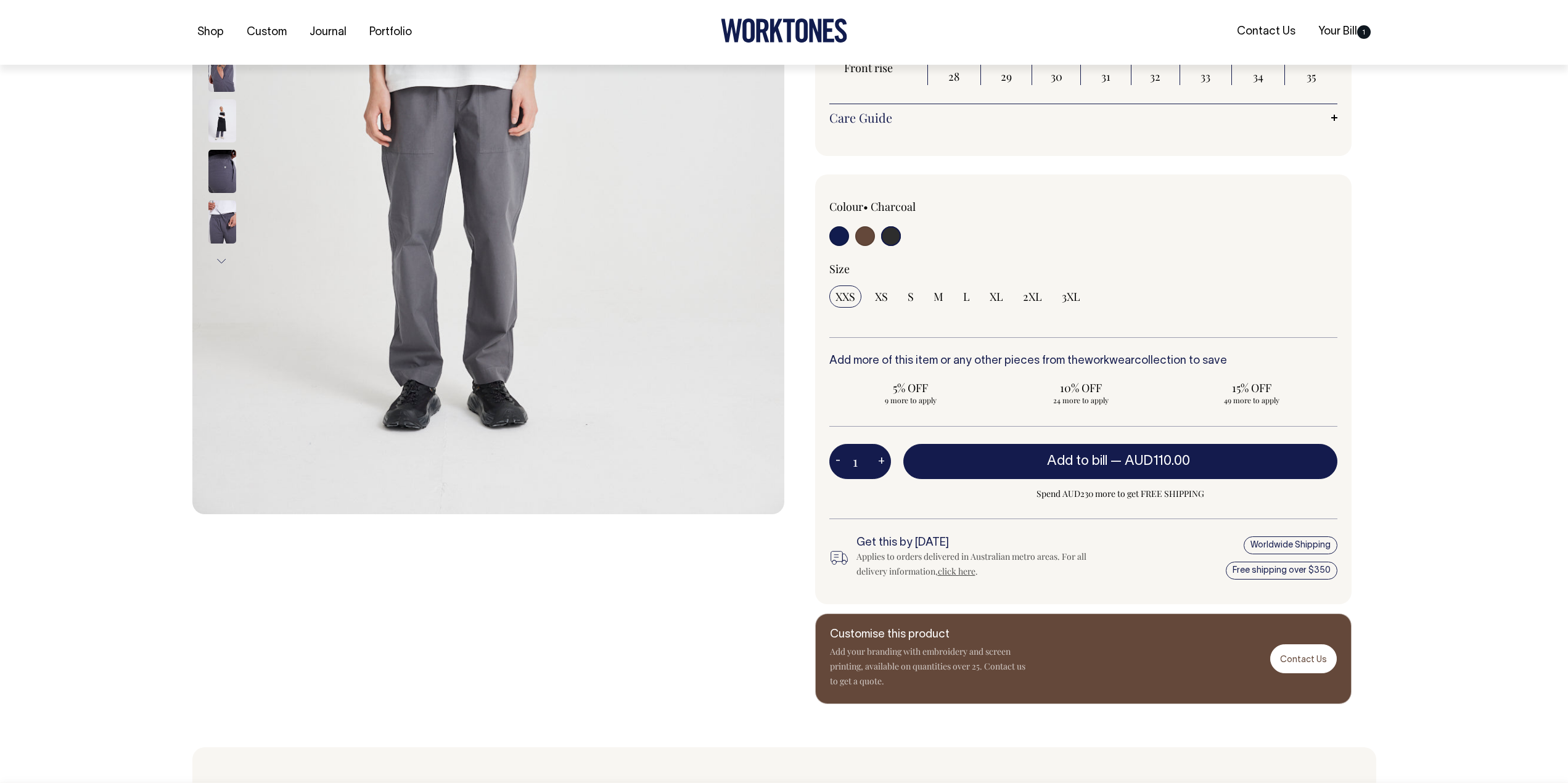
click at [866, 241] on input "radio" at bounding box center [865, 236] width 20 height 20
radio input "true"
radio input "false"
radio input "true"
select select "Chocolate"
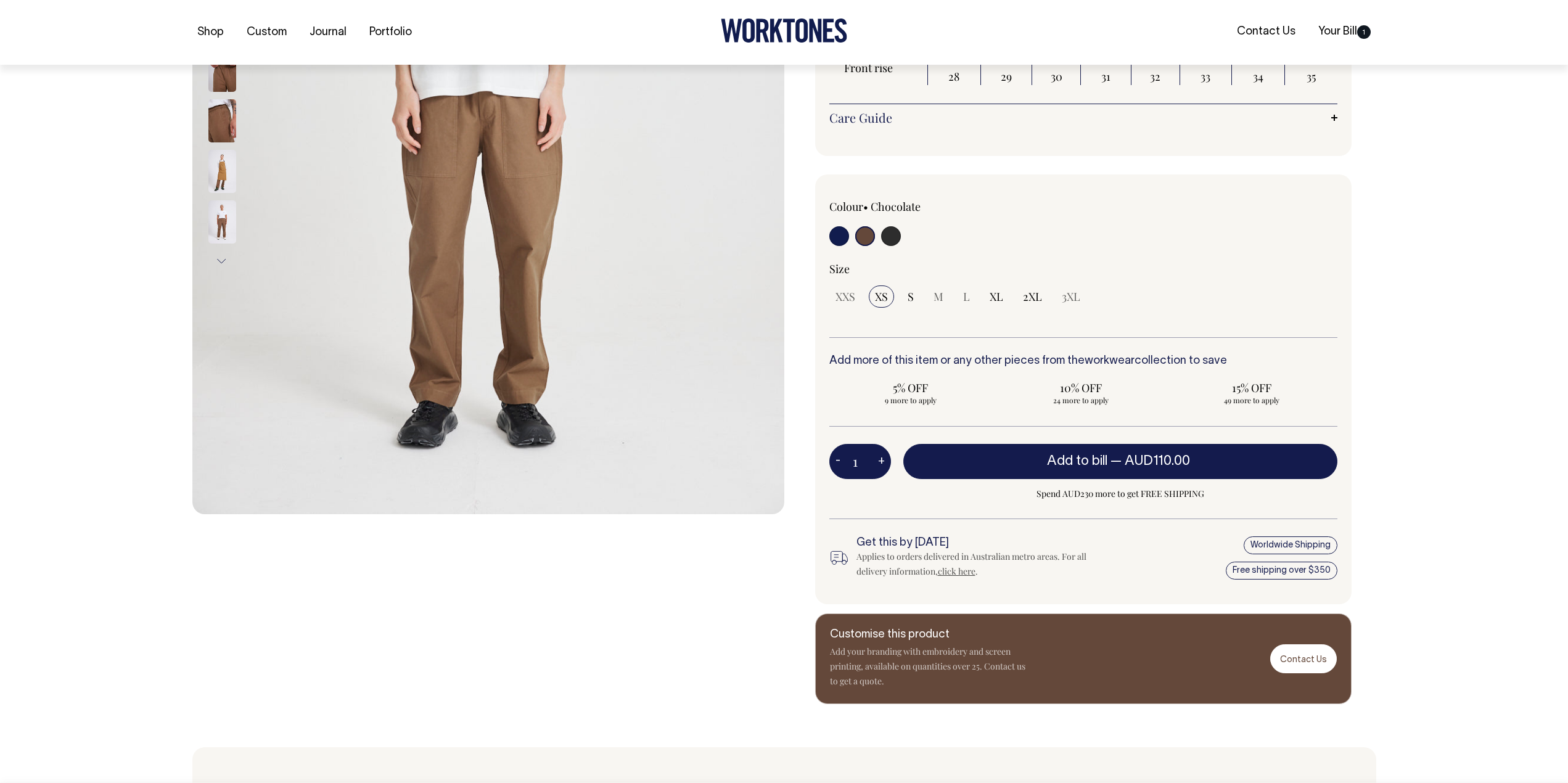
click at [209, 121] on img at bounding box center [222, 120] width 28 height 43
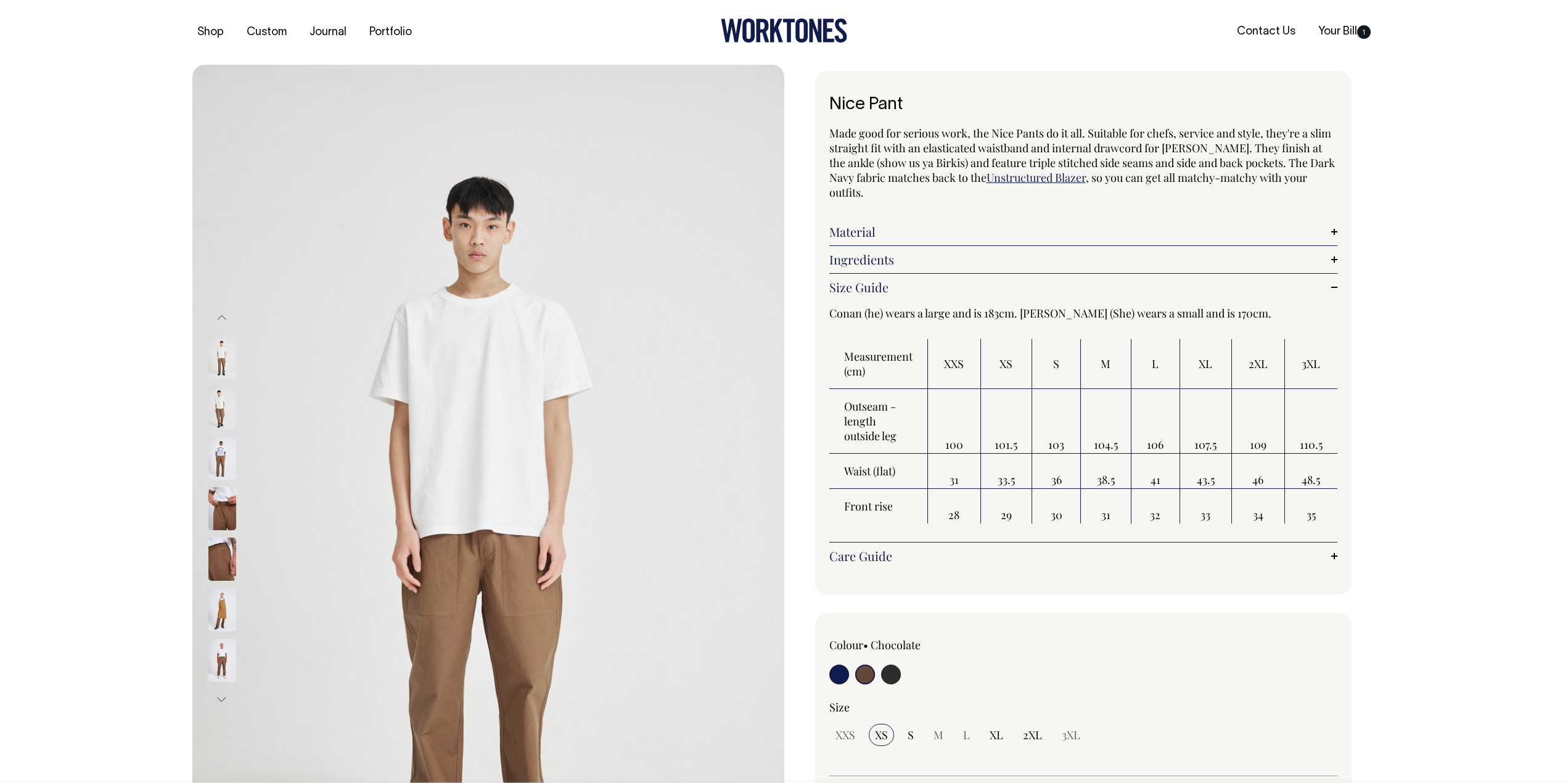
click at [854, 256] on link "Ingredients" at bounding box center [1084, 259] width 508 height 15
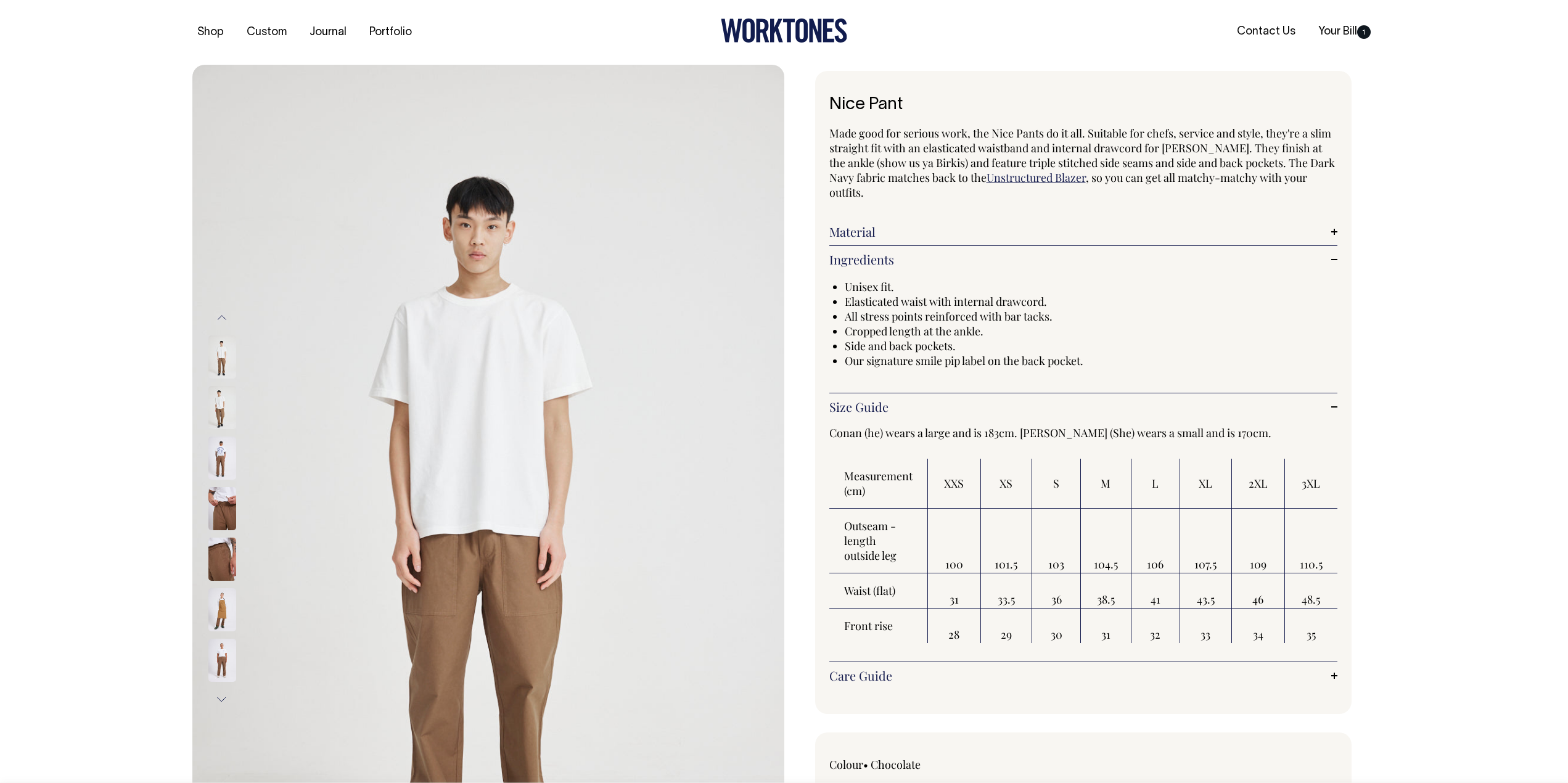
click at [222, 501] on img at bounding box center [222, 508] width 28 height 43
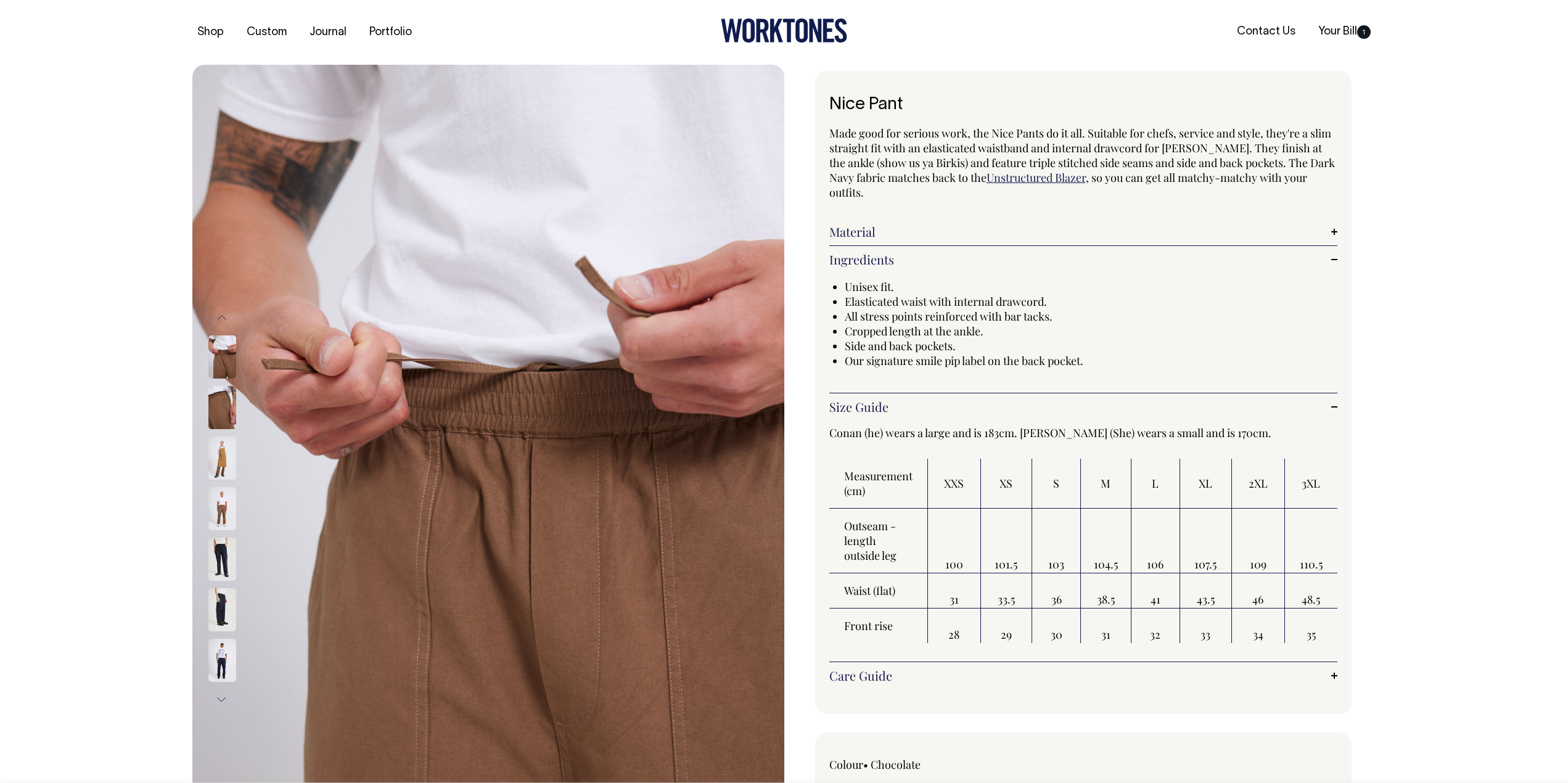
click at [226, 506] on img at bounding box center [222, 508] width 28 height 43
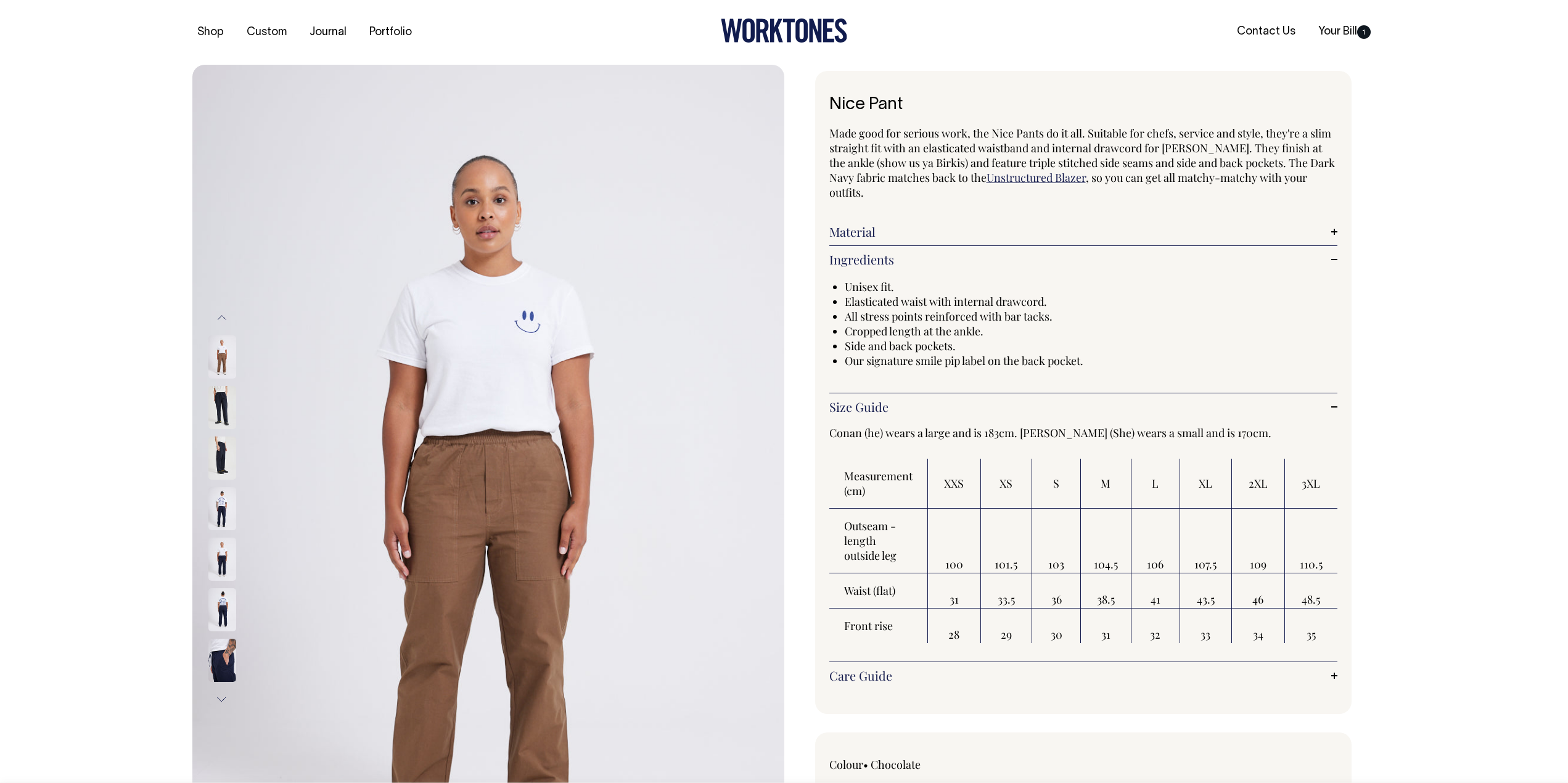
click at [215, 530] on img at bounding box center [222, 508] width 28 height 43
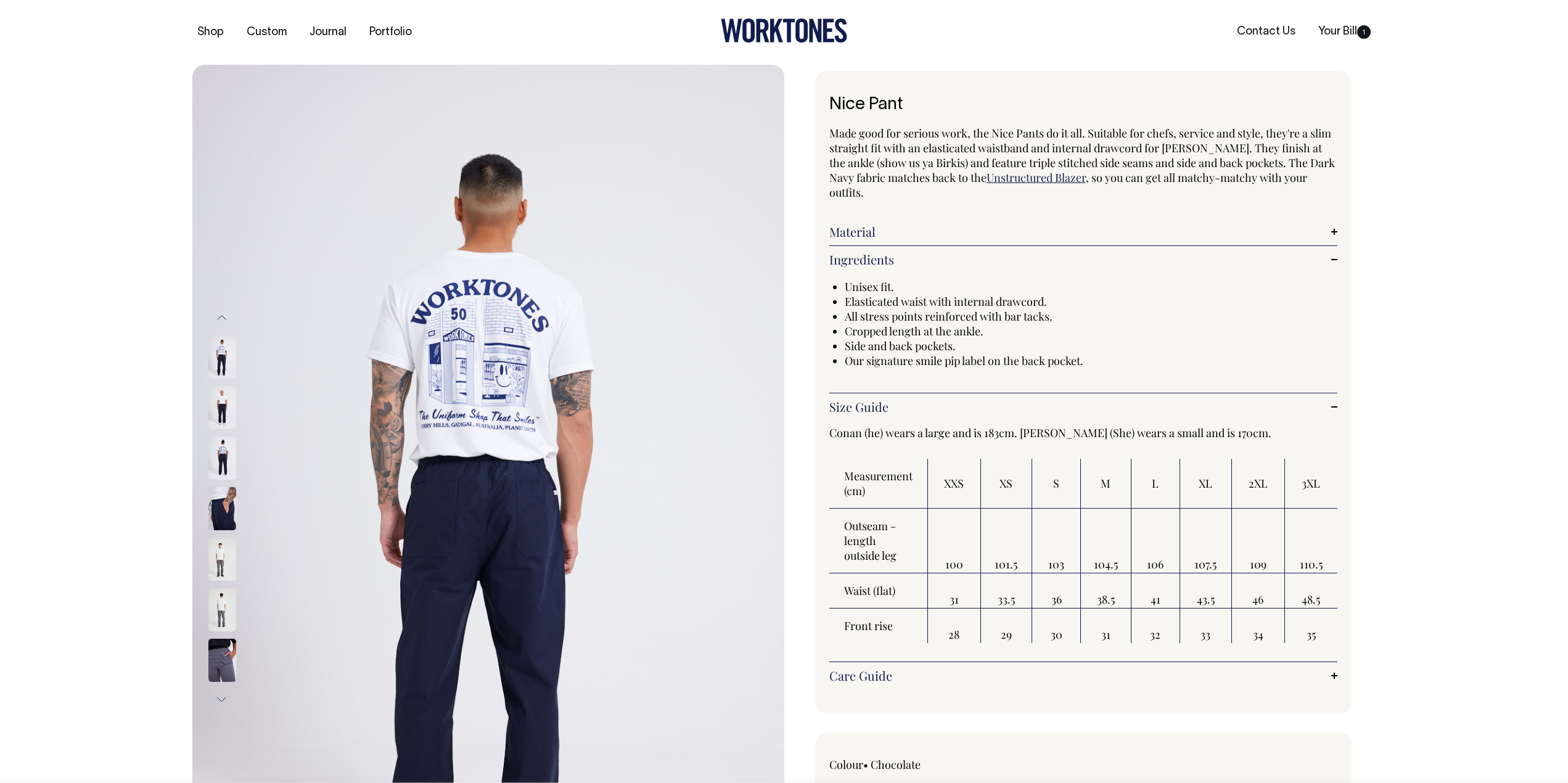
click at [224, 609] on img at bounding box center [222, 609] width 28 height 43
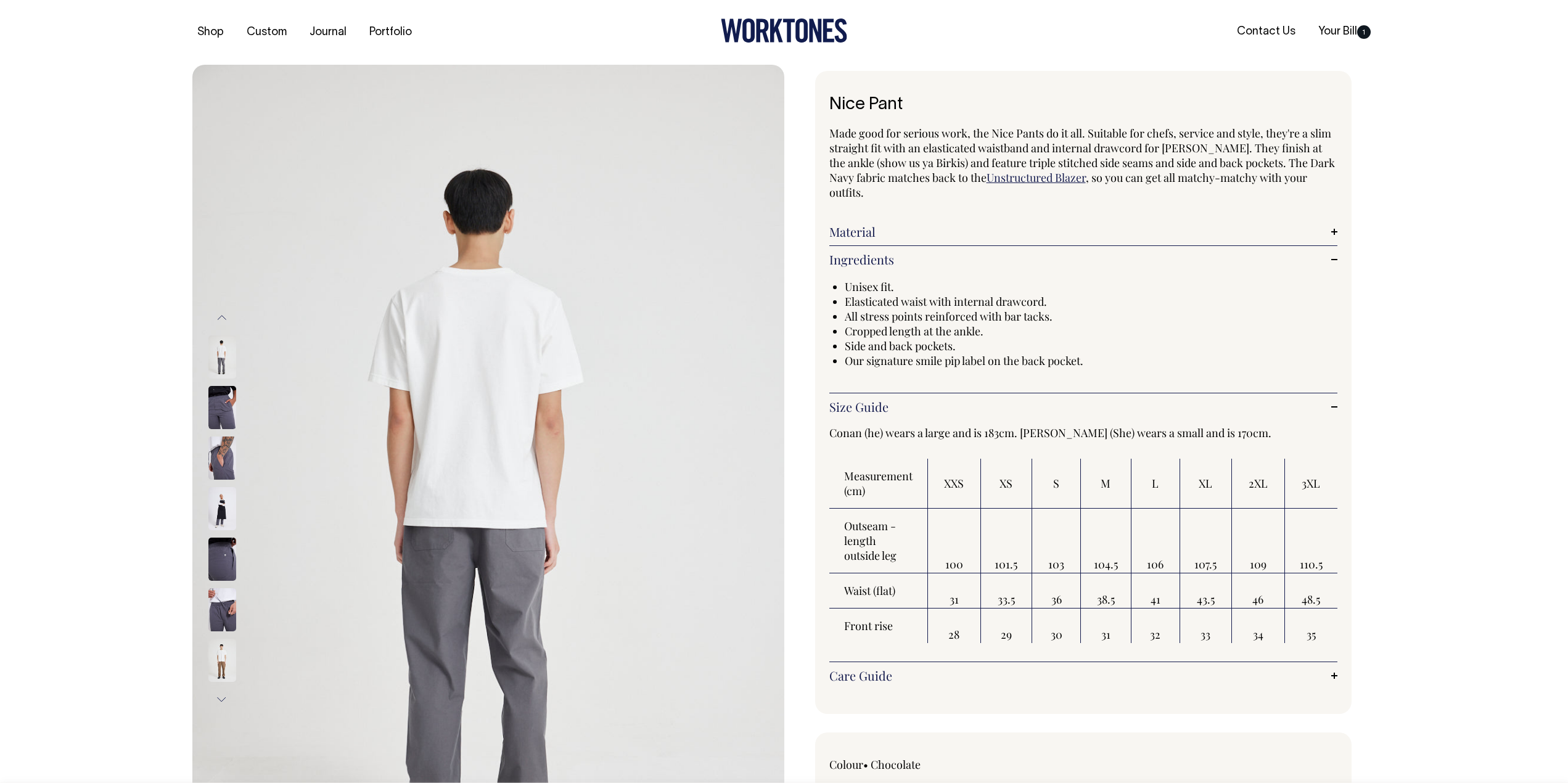
click at [224, 651] on img at bounding box center [222, 660] width 28 height 43
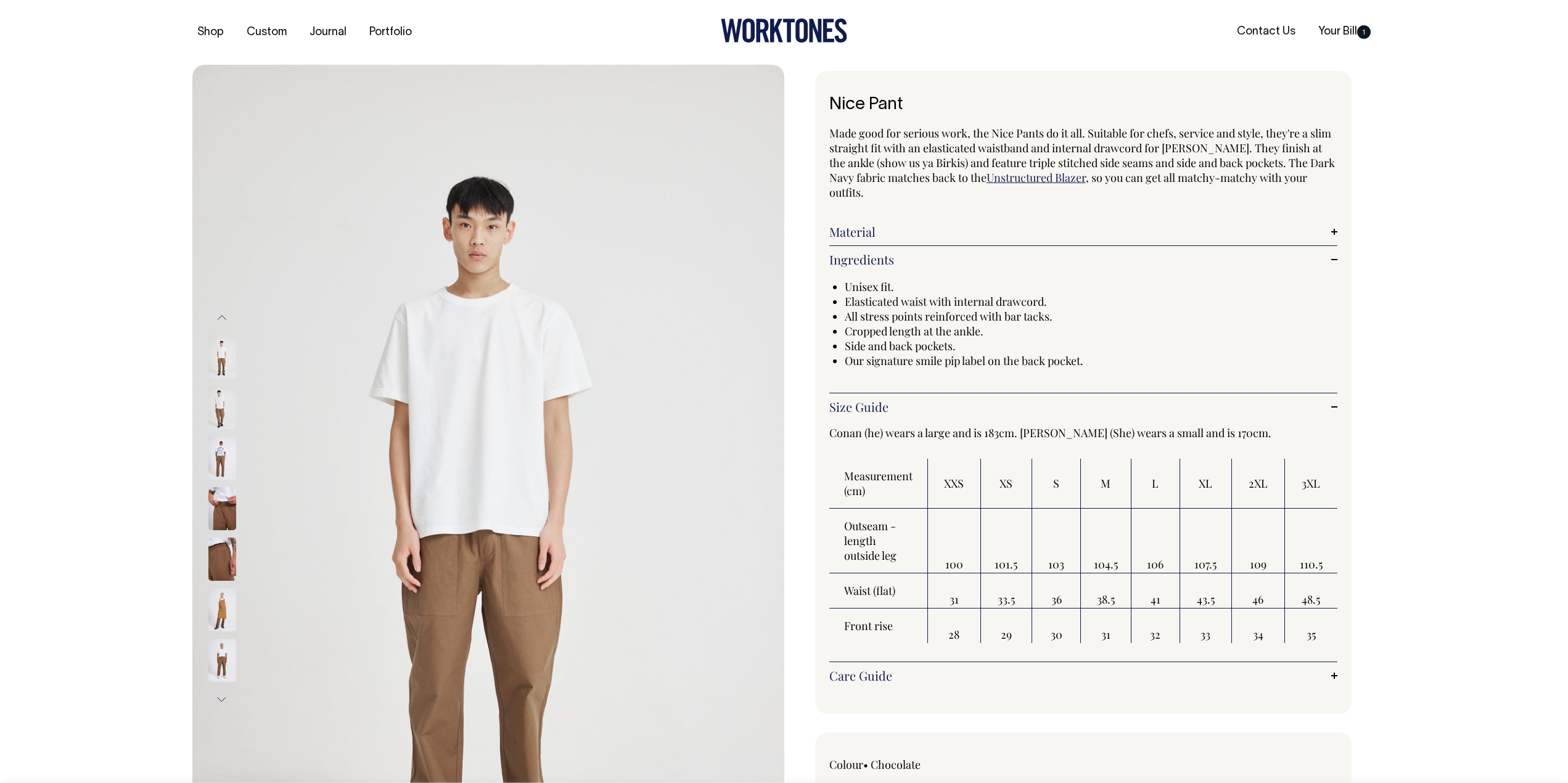
click at [224, 651] on img at bounding box center [222, 660] width 28 height 43
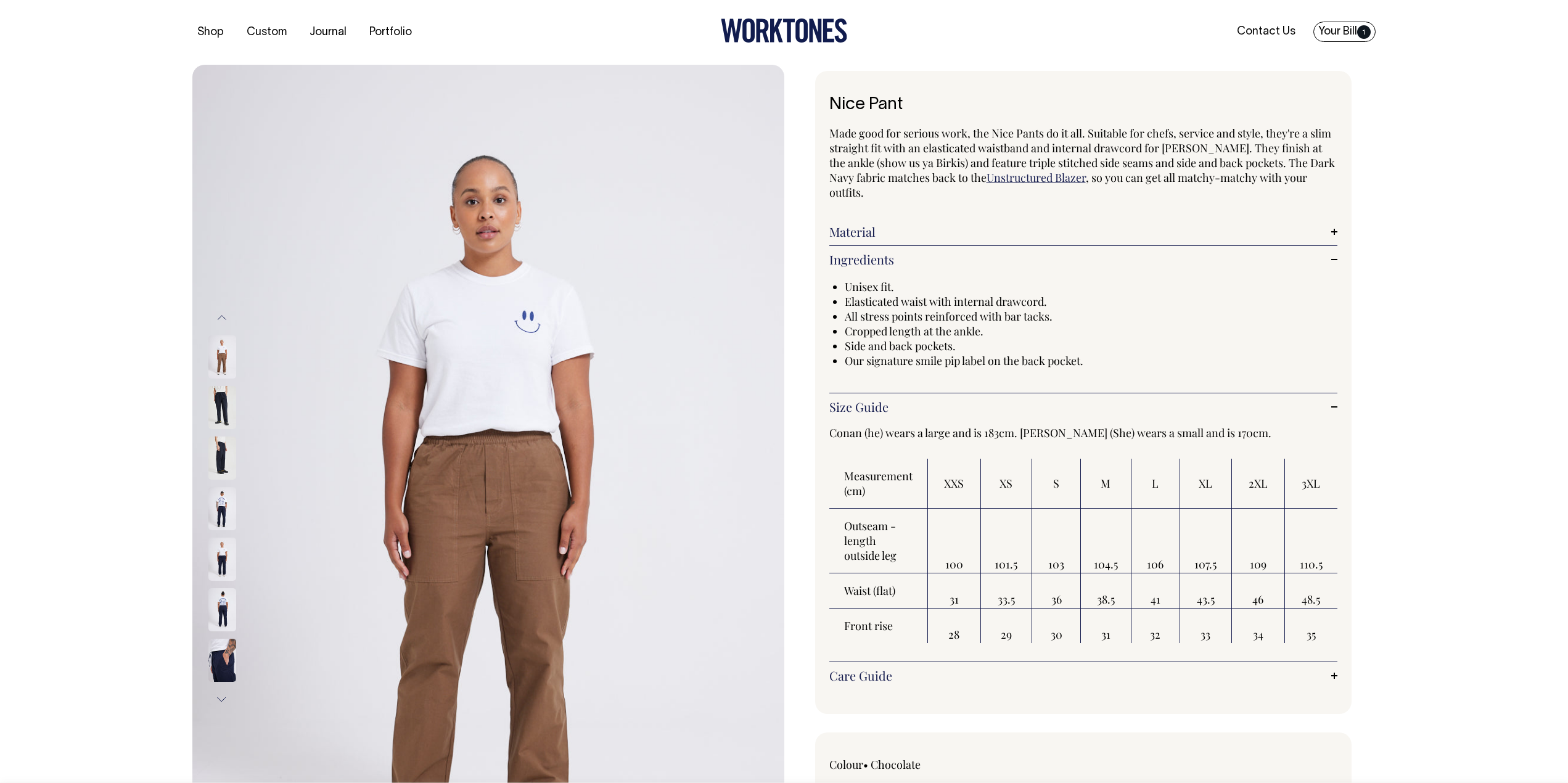
click at [1357, 34] on span "1" at bounding box center [1364, 32] width 14 height 14
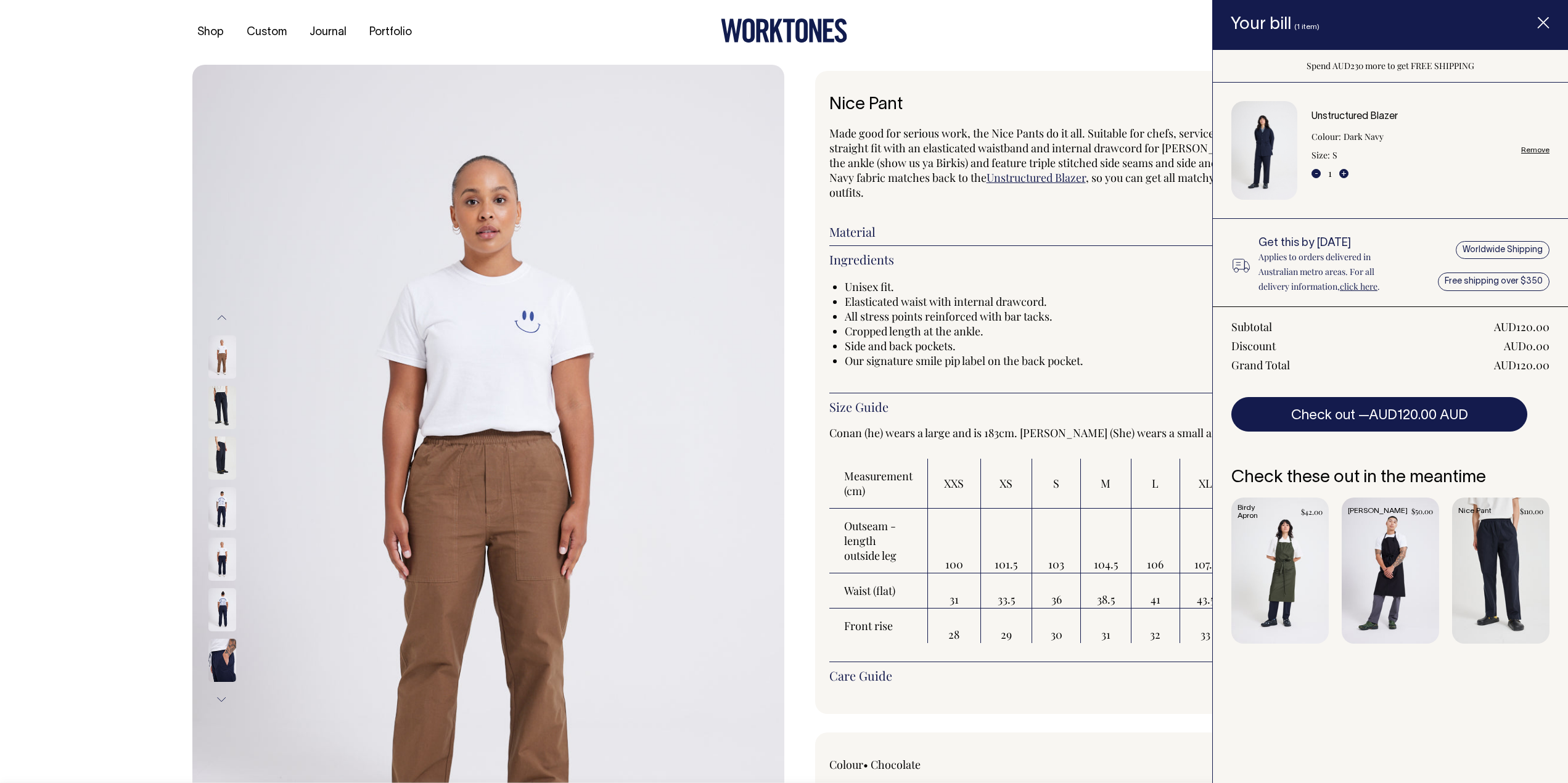
click at [1275, 580] on link "Item added to your cart" at bounding box center [1280, 570] width 98 height 146
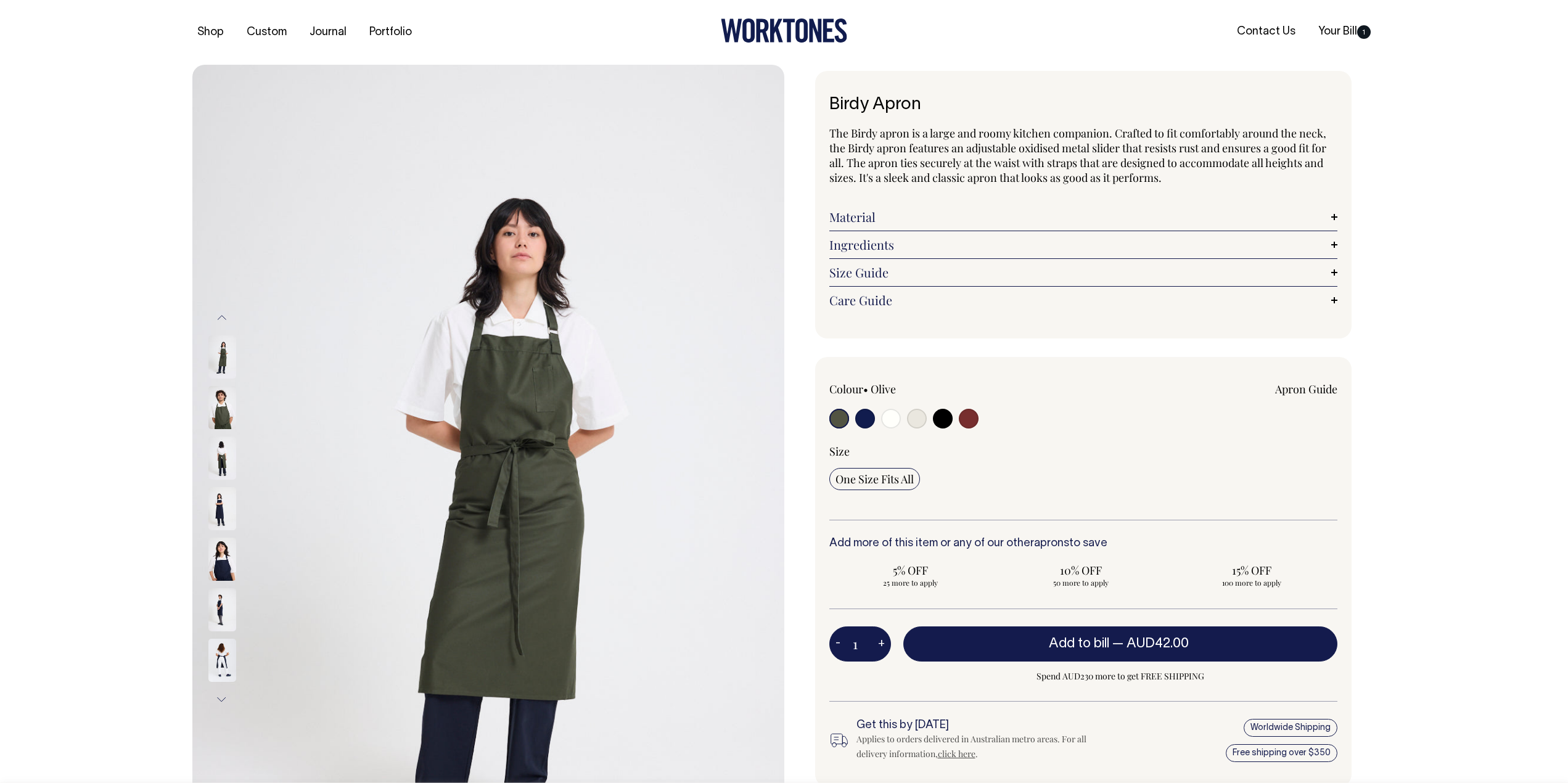
click at [916, 418] on input "radio" at bounding box center [917, 419] width 20 height 20
radio input "true"
select select "Natural"
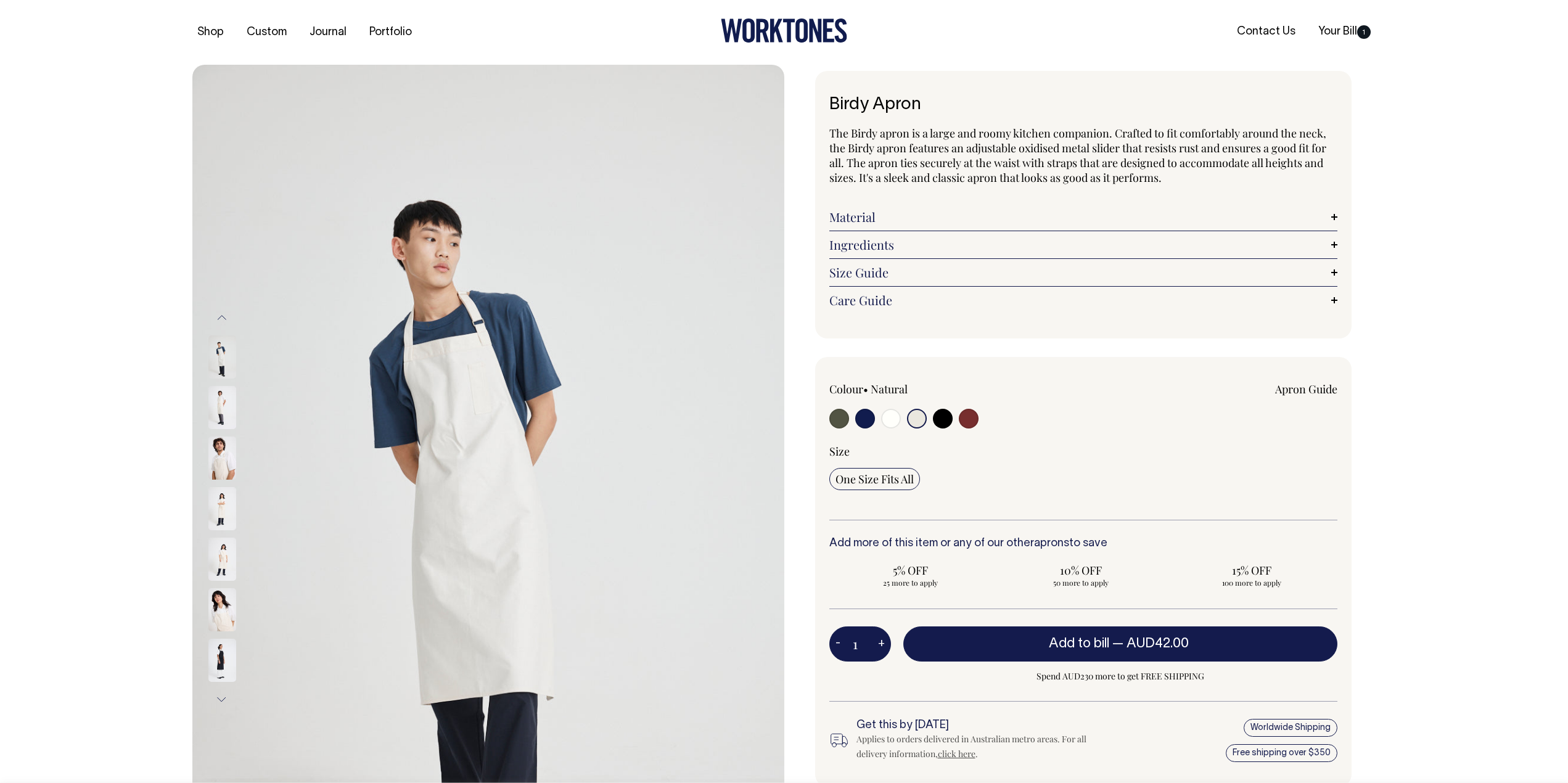
click at [896, 420] on input "radio" at bounding box center [892, 419] width 20 height 20
radio input "true"
select select "Off-White"
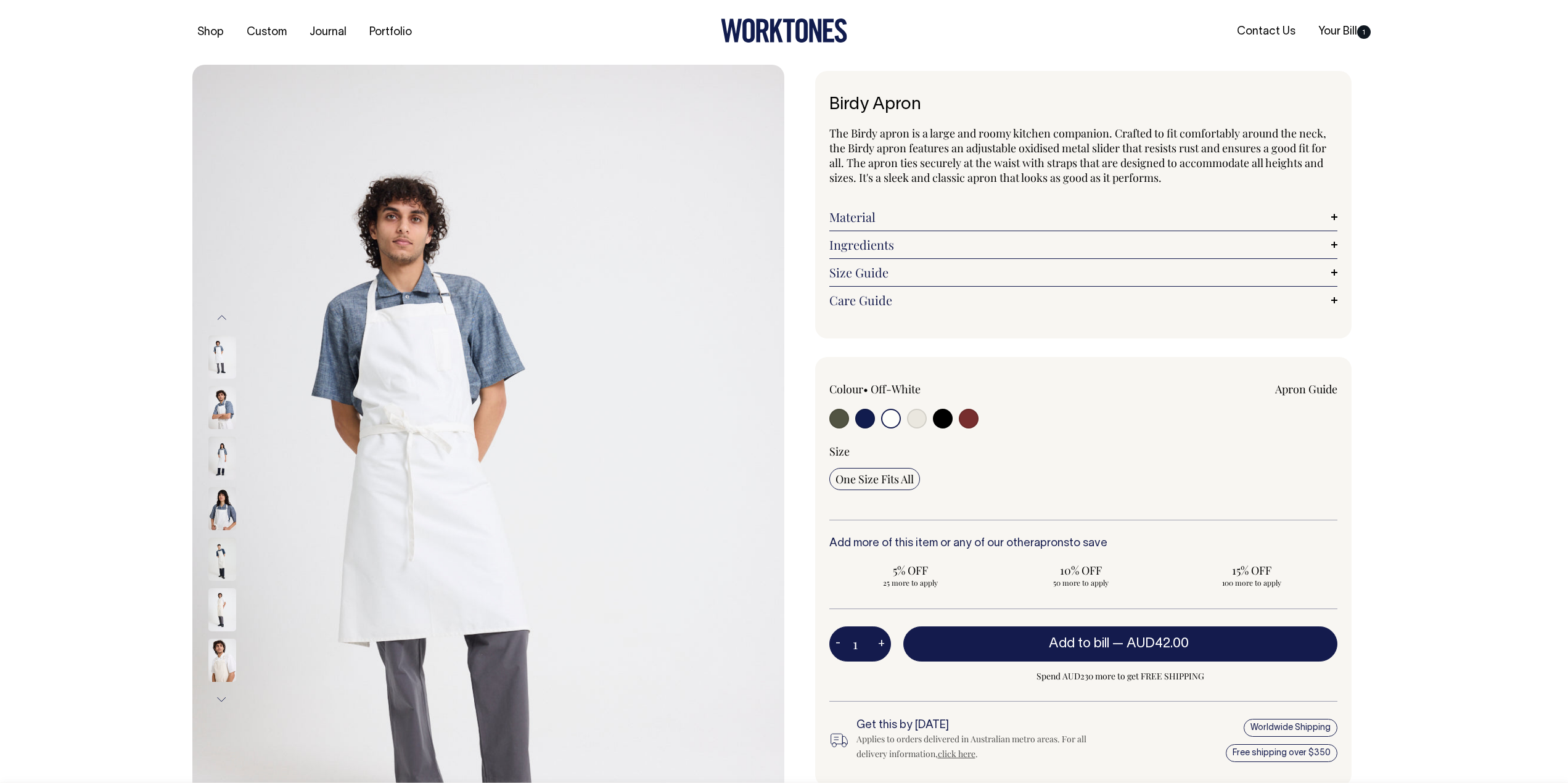
click at [917, 419] on input "radio" at bounding box center [917, 419] width 20 height 20
radio input "true"
select select "Natural"
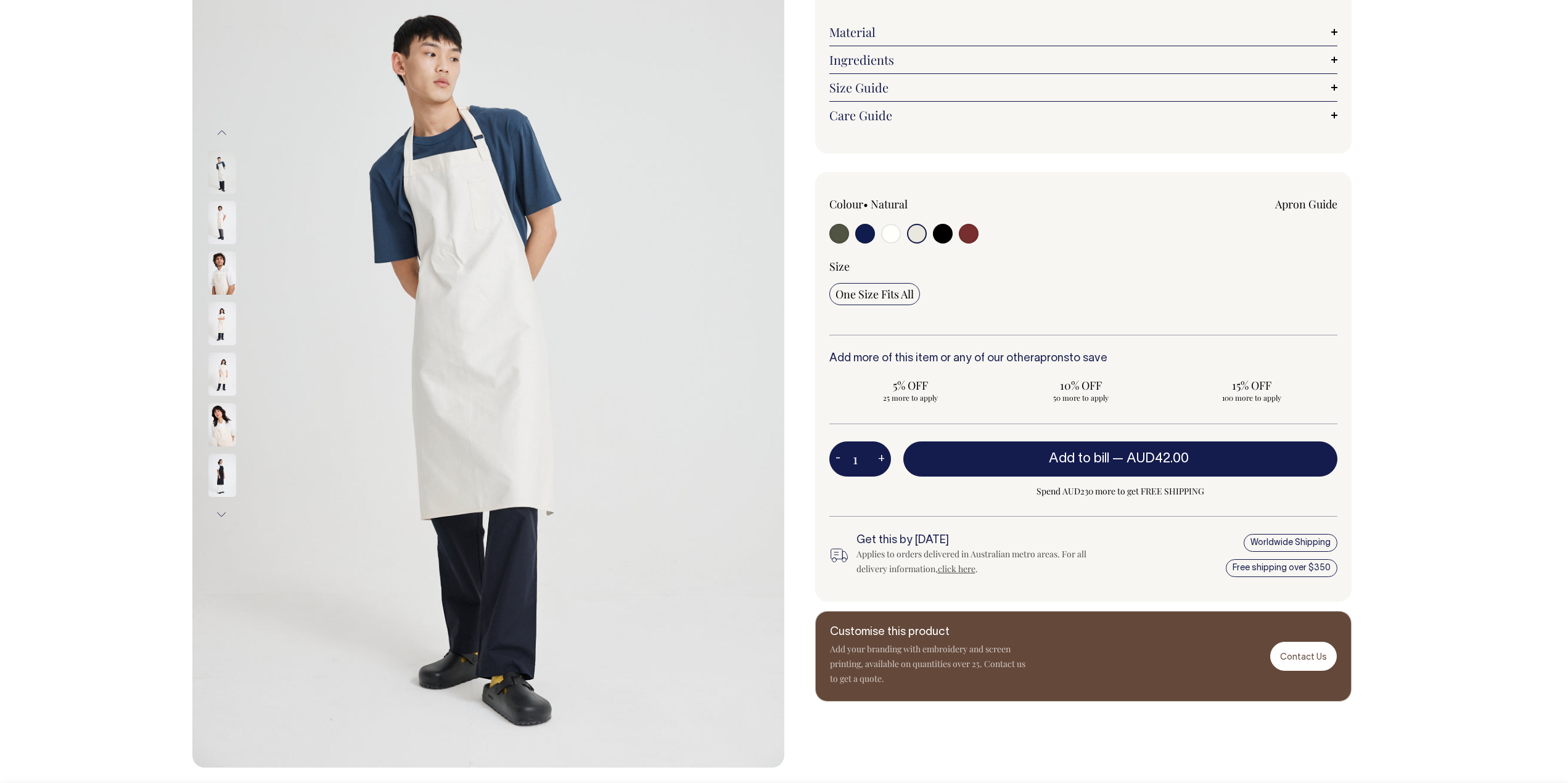
scroll to position [184, 0]
